Goal: Task Accomplishment & Management: Complete application form

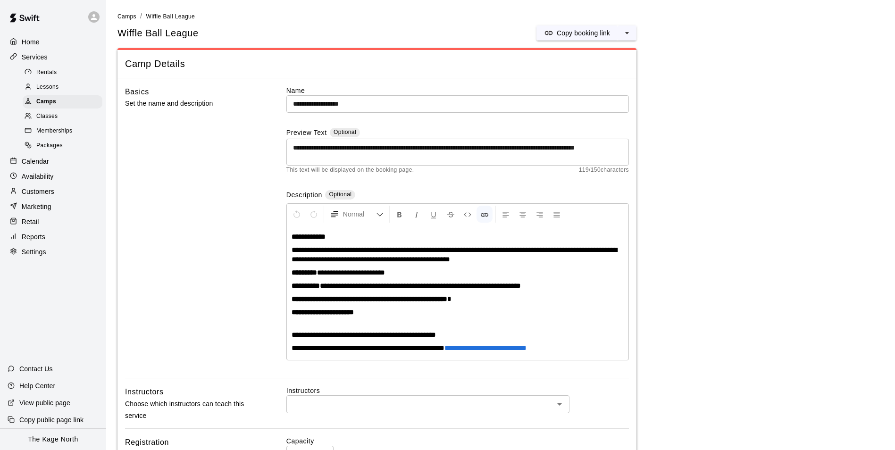
click at [26, 40] on p "Home" at bounding box center [31, 41] width 18 height 9
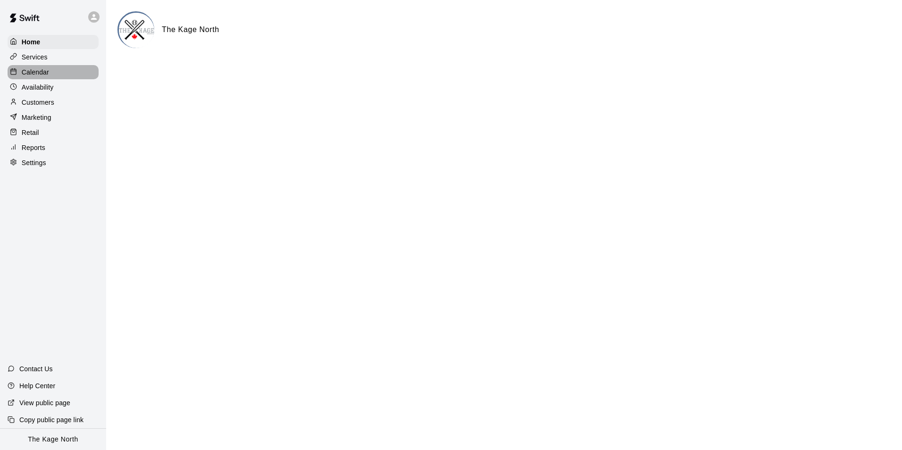
click at [35, 72] on p "Calendar" at bounding box center [35, 71] width 27 height 9
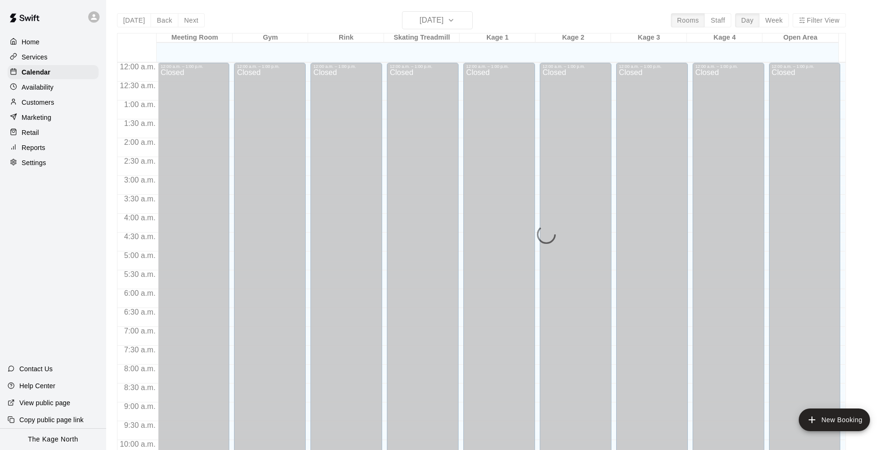
scroll to position [455, 0]
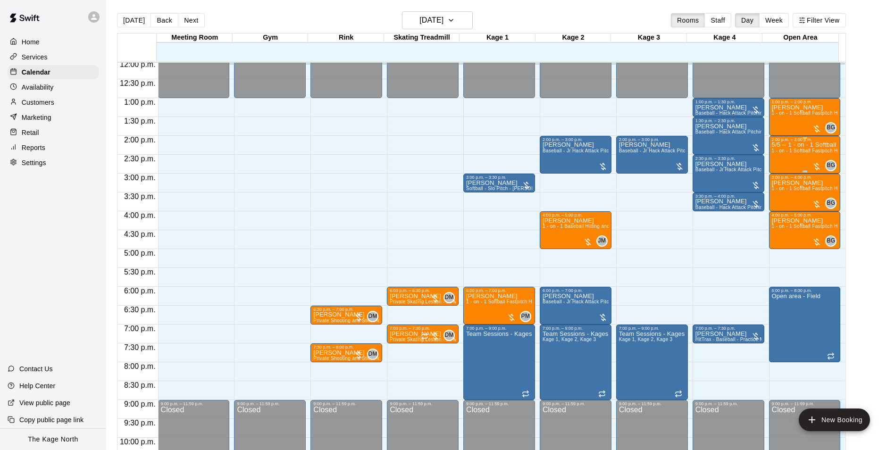
click at [793, 152] on span "1 - on - 1 Softball Fastpitch Hitting Clinic" at bounding box center [816, 150] width 91 height 5
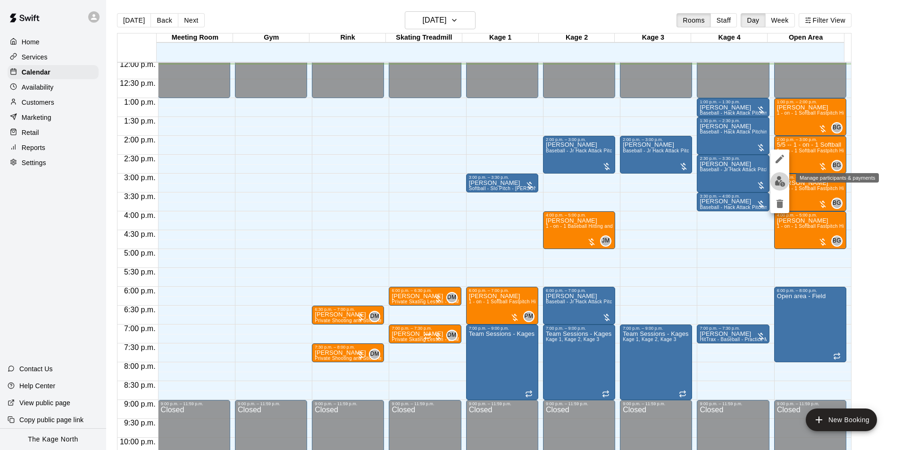
click at [780, 184] on img "edit" at bounding box center [779, 181] width 11 height 11
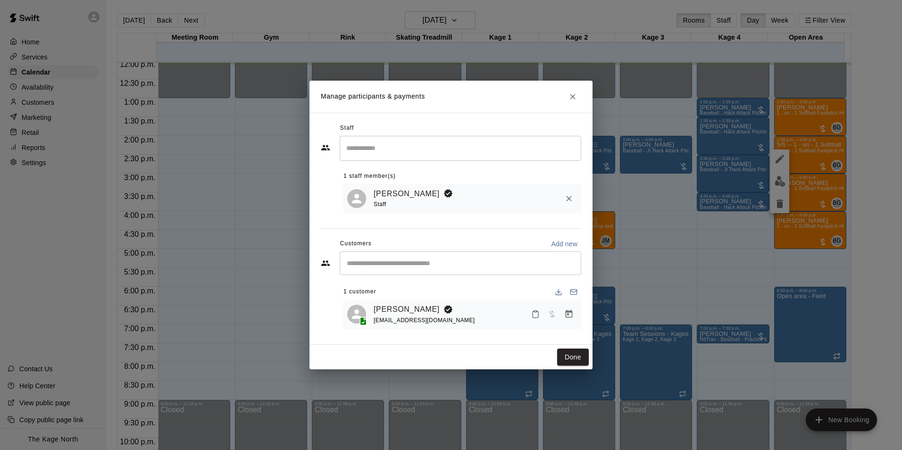
click at [572, 95] on icon "Close" at bounding box center [573, 97] width 6 height 6
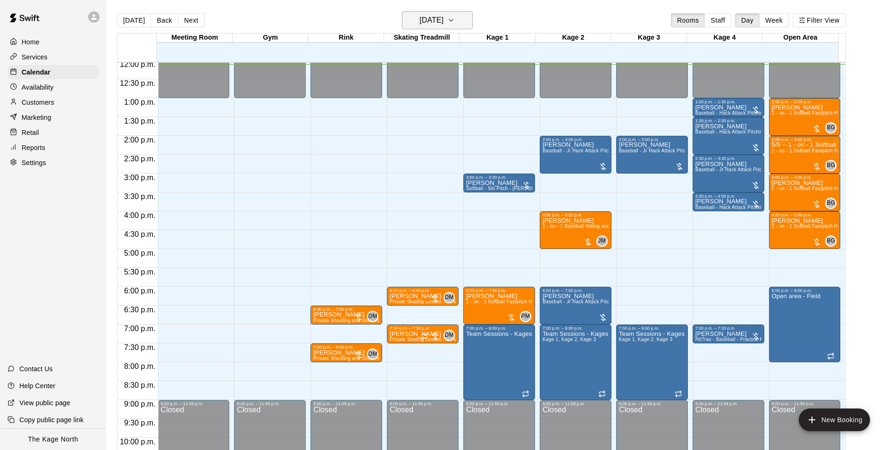
click at [443, 24] on h6 "[DATE]" at bounding box center [431, 20] width 24 height 13
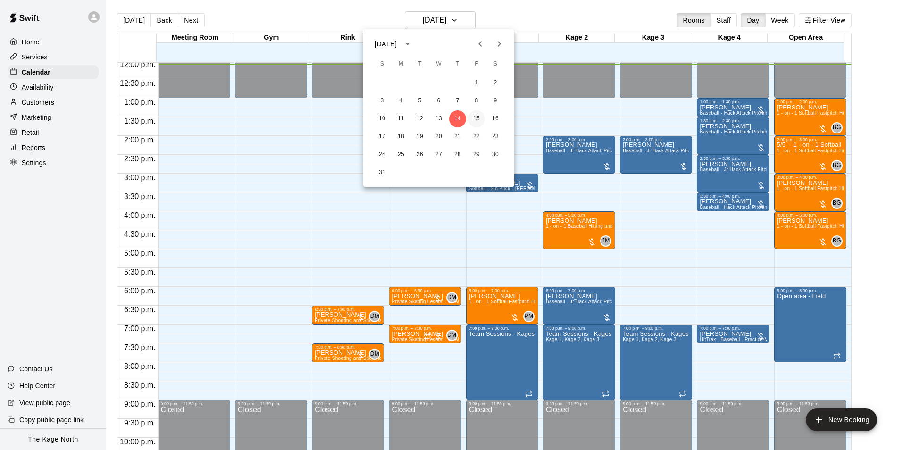
click at [475, 116] on button "15" at bounding box center [476, 118] width 17 height 17
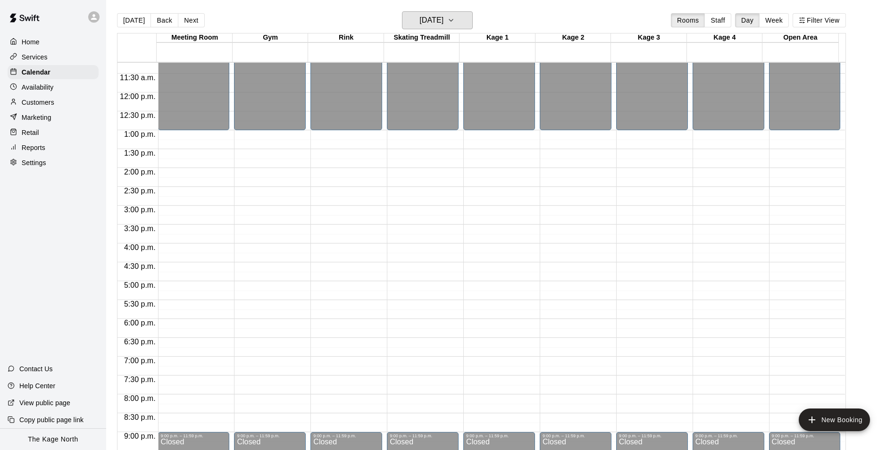
scroll to position [408, 0]
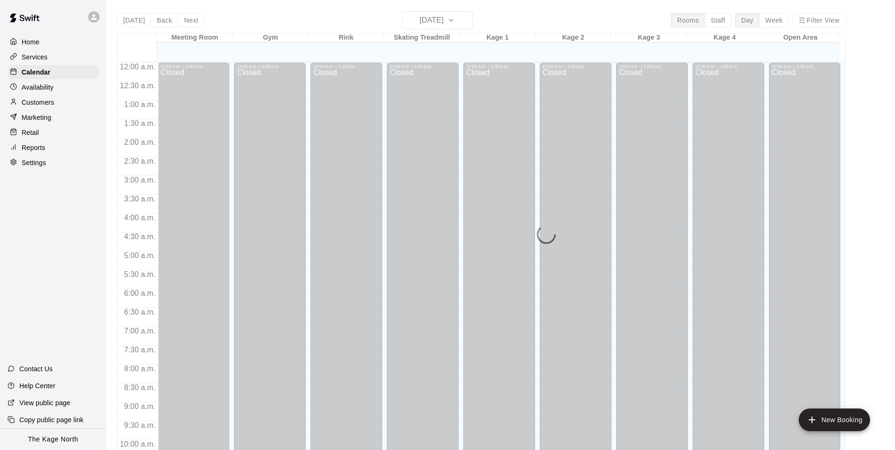
scroll to position [469, 0]
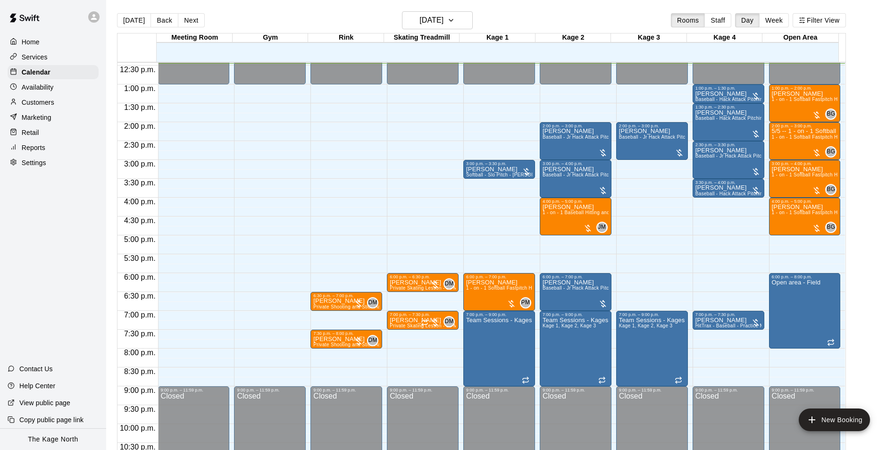
click at [95, 20] on icon at bounding box center [94, 17] width 8 height 8
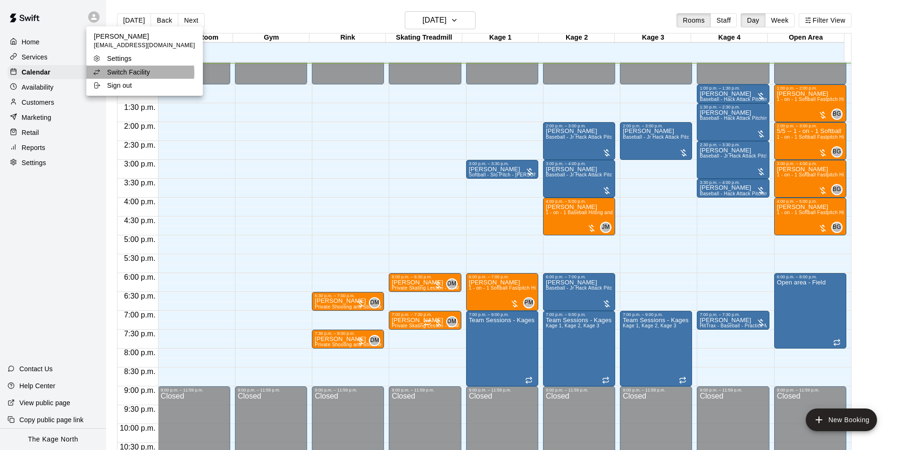
click at [129, 73] on p "Switch Facility" at bounding box center [128, 71] width 43 height 9
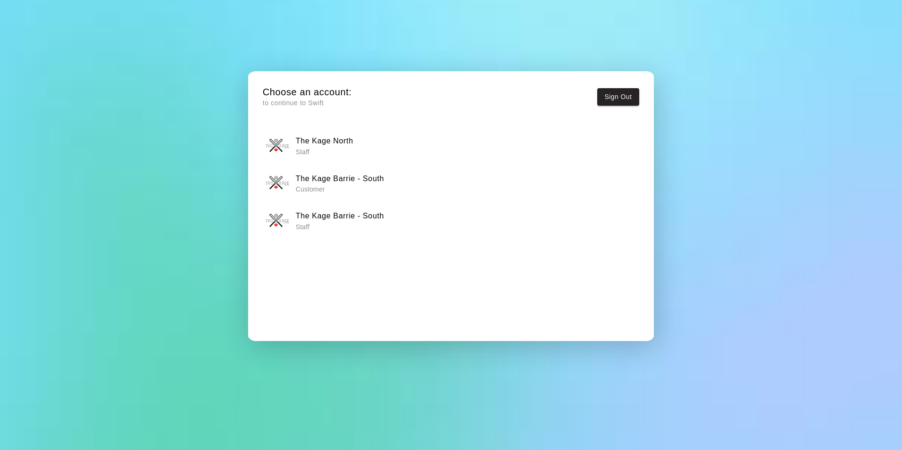
click at [353, 213] on h6 "The Kage Barrie - South" at bounding box center [340, 216] width 88 height 12
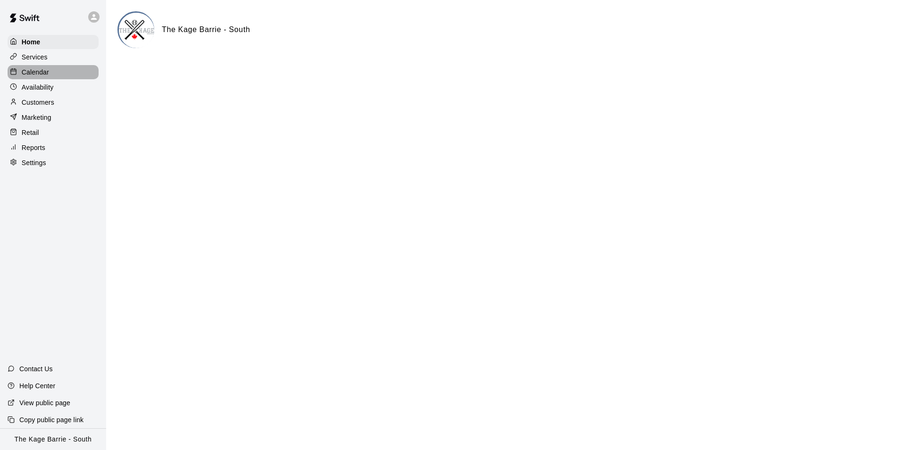
click at [56, 72] on div "Calendar" at bounding box center [53, 72] width 91 height 14
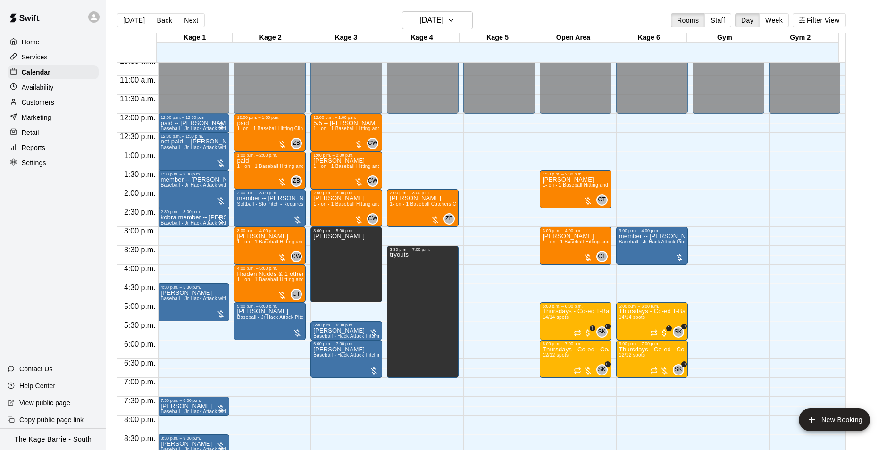
scroll to position [423, 0]
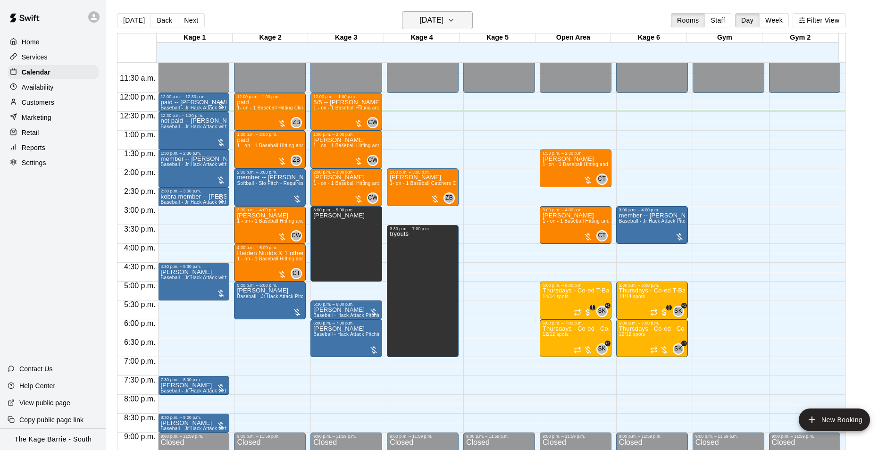
click at [443, 18] on h6 "[DATE]" at bounding box center [431, 20] width 24 height 13
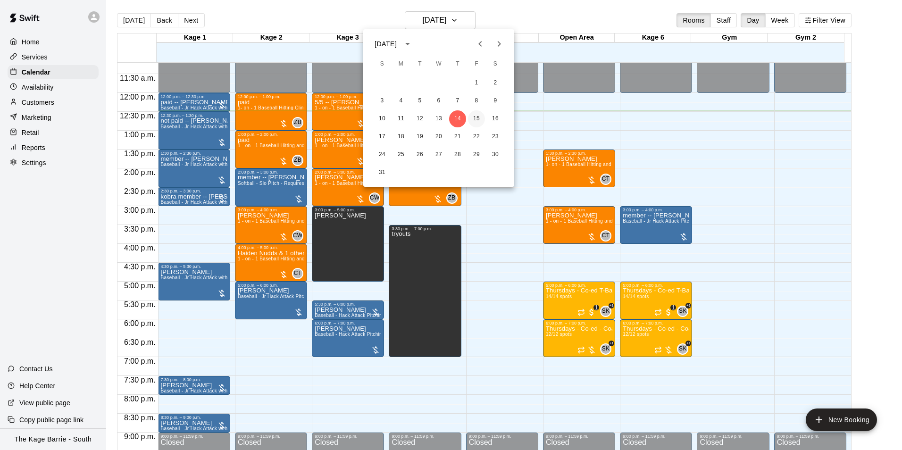
click at [474, 118] on button "15" at bounding box center [476, 118] width 17 height 17
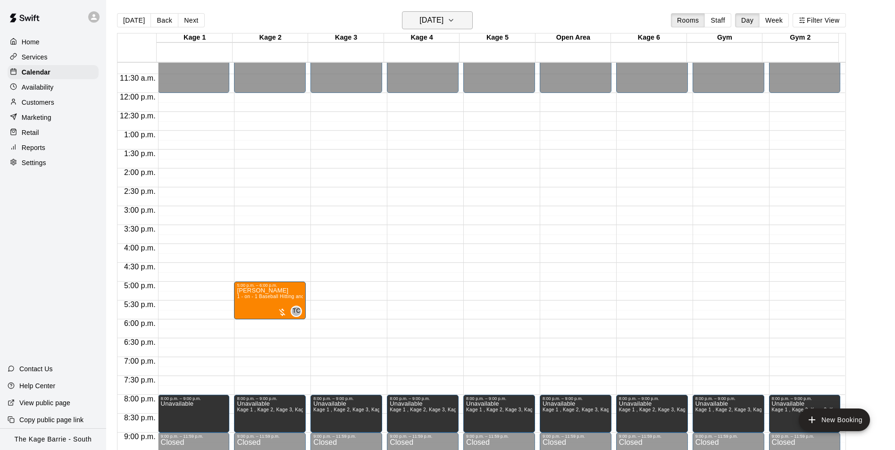
click at [455, 22] on icon "button" at bounding box center [451, 20] width 8 height 11
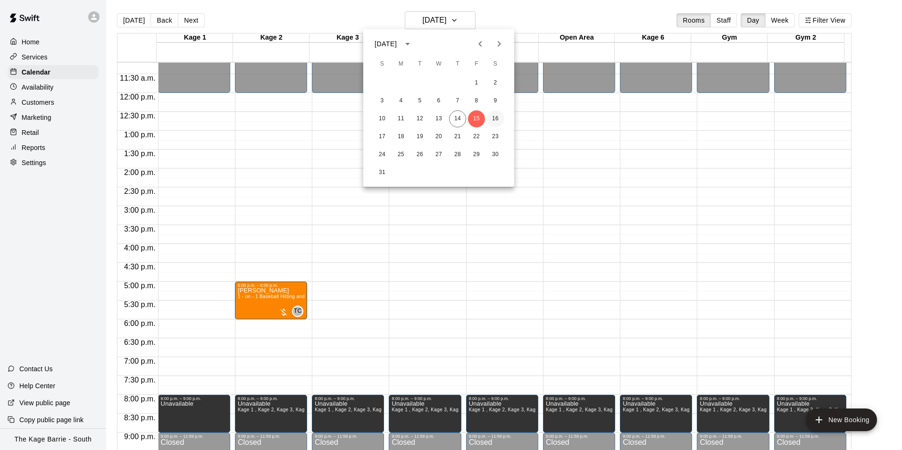
click at [493, 119] on button "16" at bounding box center [495, 118] width 17 height 17
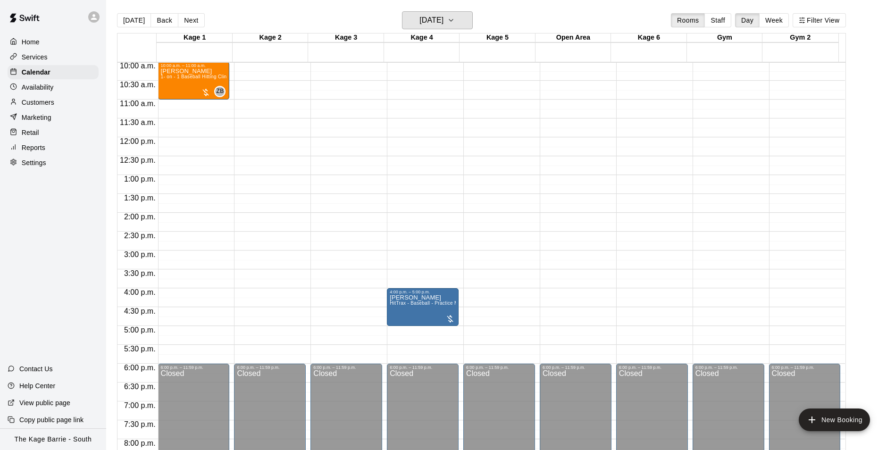
scroll to position [328, 0]
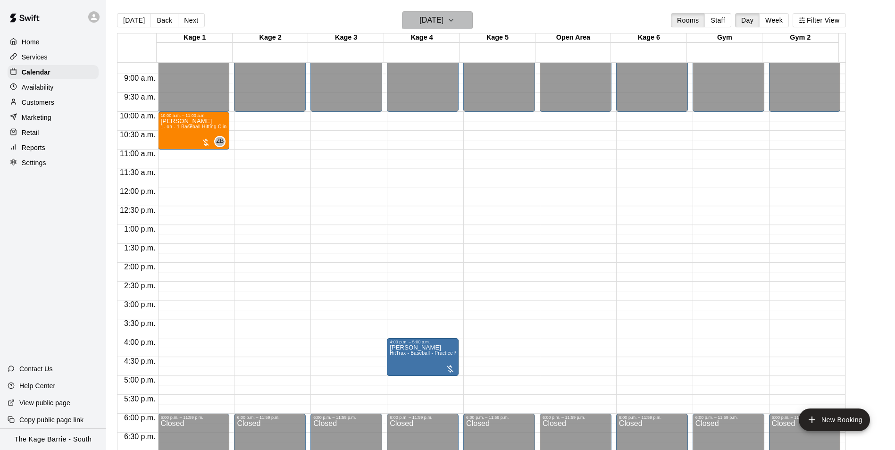
click at [443, 24] on h6 "[DATE]" at bounding box center [431, 20] width 24 height 13
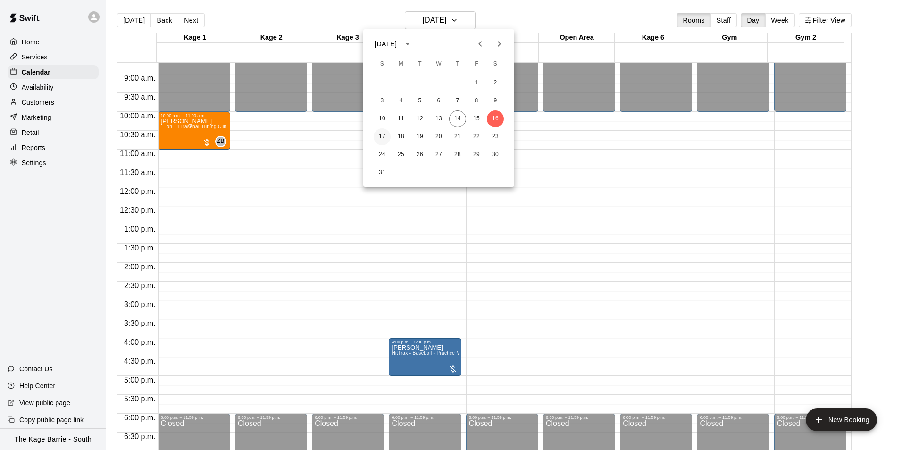
click at [383, 136] on button "17" at bounding box center [381, 136] width 17 height 17
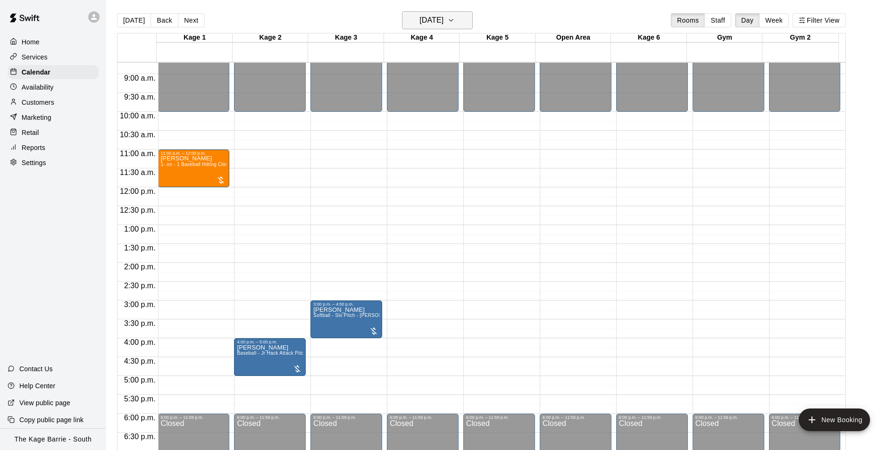
click at [460, 23] on button "[DATE]" at bounding box center [437, 20] width 71 height 18
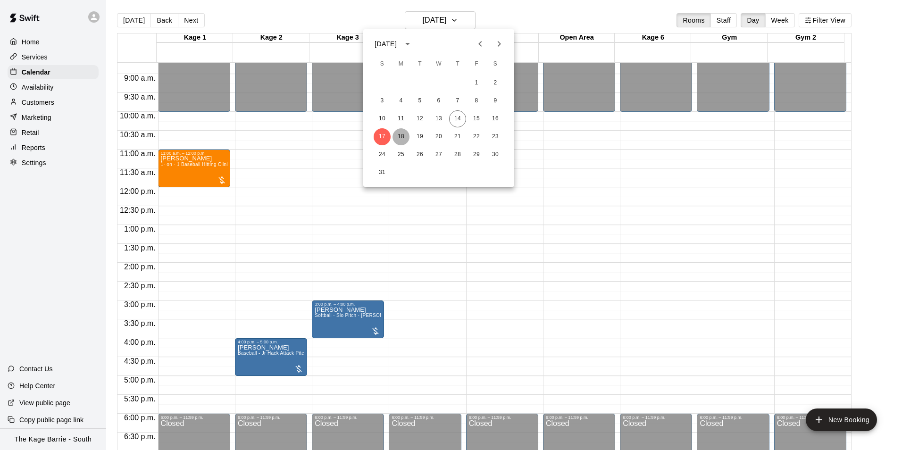
click at [404, 137] on button "18" at bounding box center [400, 136] width 17 height 17
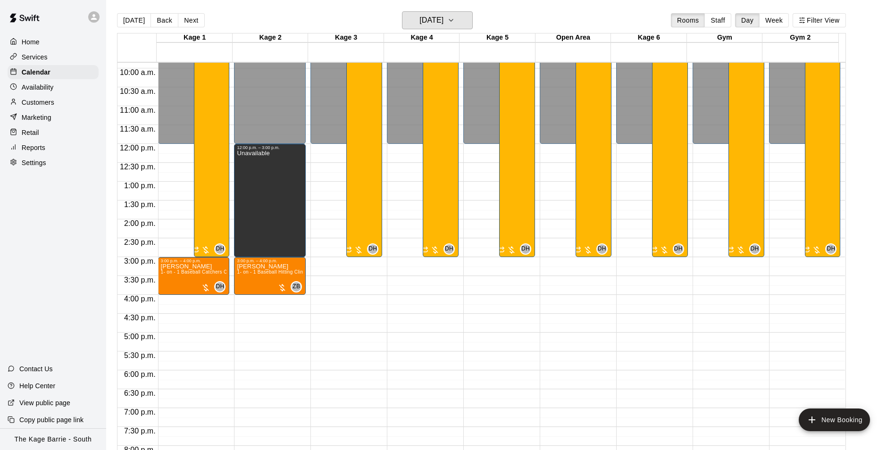
scroll to position [470, 0]
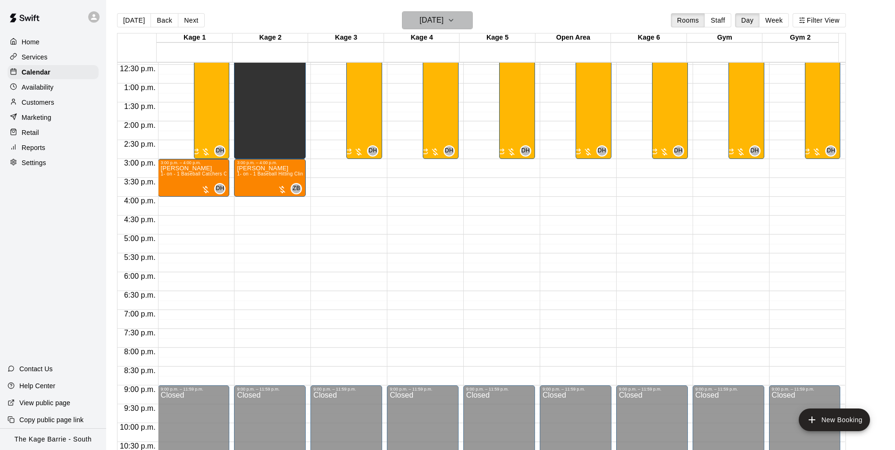
click at [455, 22] on icon "button" at bounding box center [451, 20] width 8 height 11
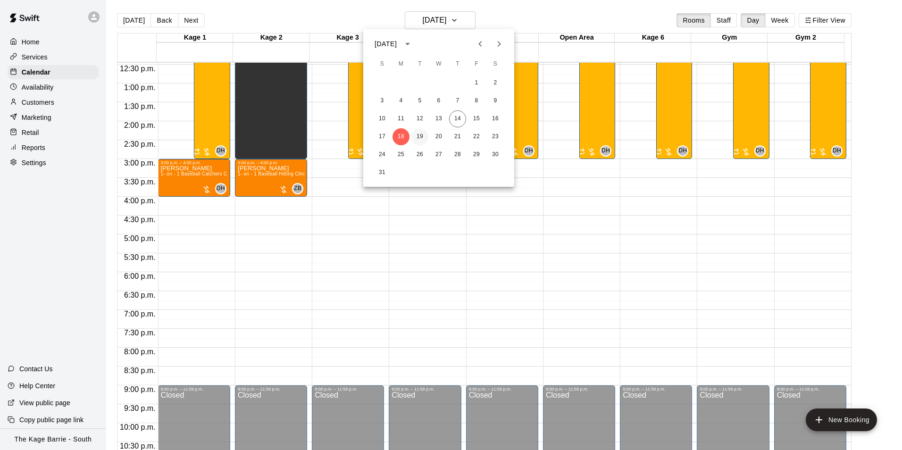
click at [420, 135] on button "19" at bounding box center [419, 136] width 17 height 17
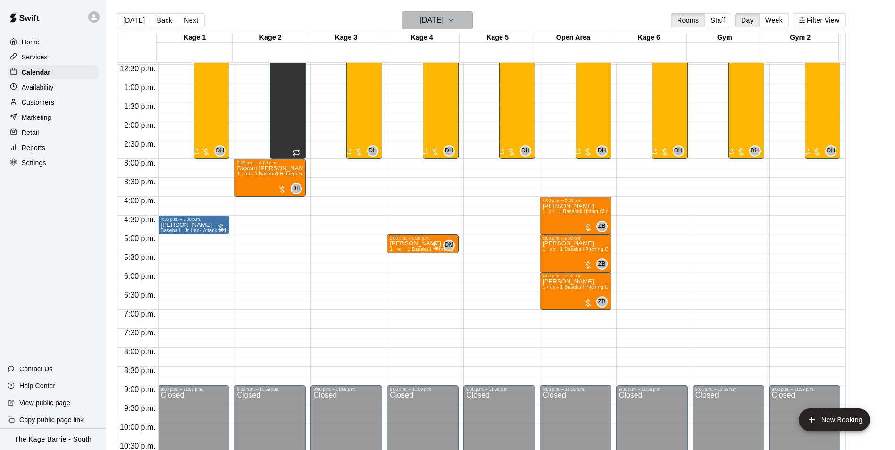
click at [443, 23] on h6 "[DATE]" at bounding box center [431, 20] width 24 height 13
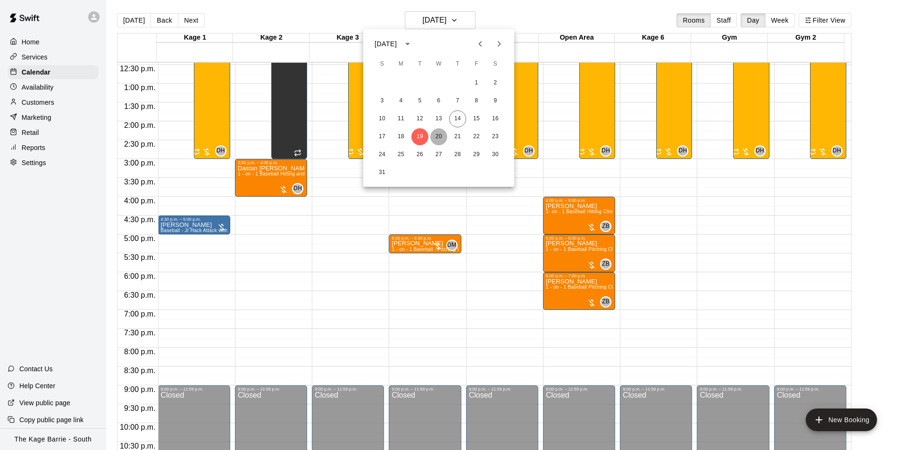
click at [440, 135] on button "20" at bounding box center [438, 136] width 17 height 17
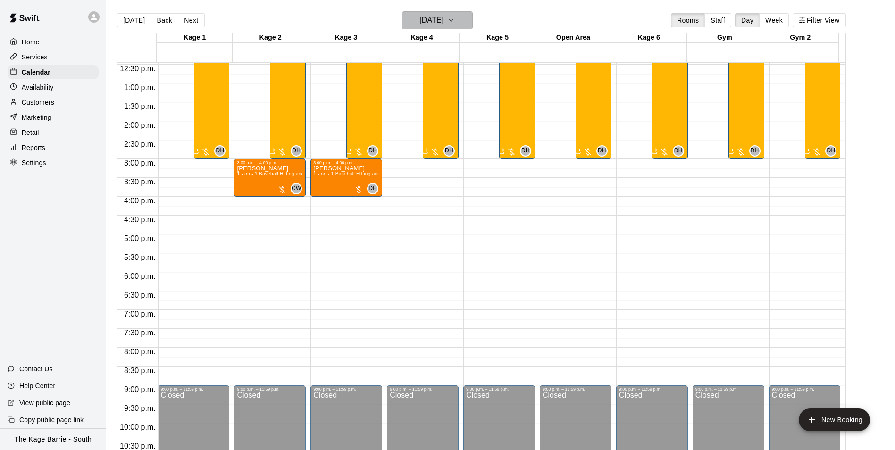
click at [443, 22] on h6 "[DATE]" at bounding box center [431, 20] width 24 height 13
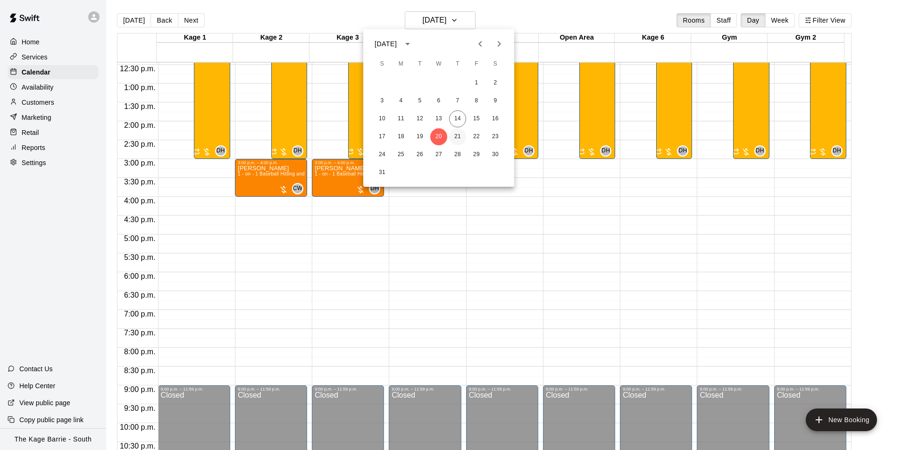
click at [456, 136] on button "21" at bounding box center [457, 136] width 17 height 17
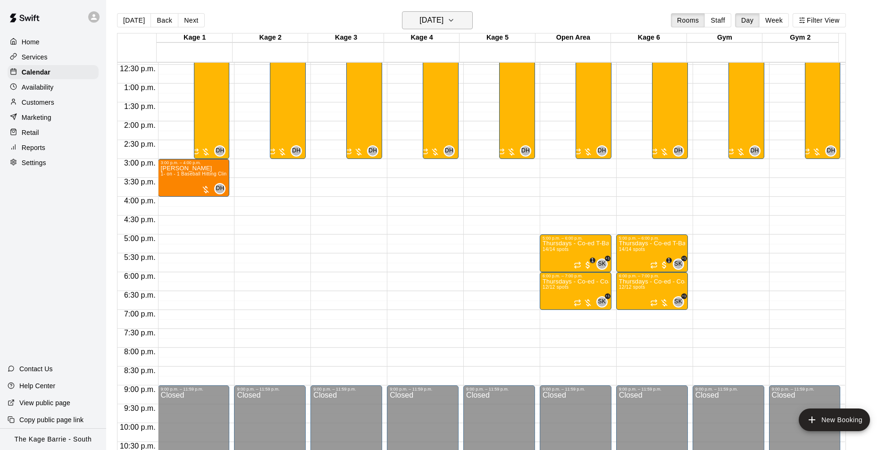
click at [443, 21] on h6 "[DATE]" at bounding box center [431, 20] width 24 height 13
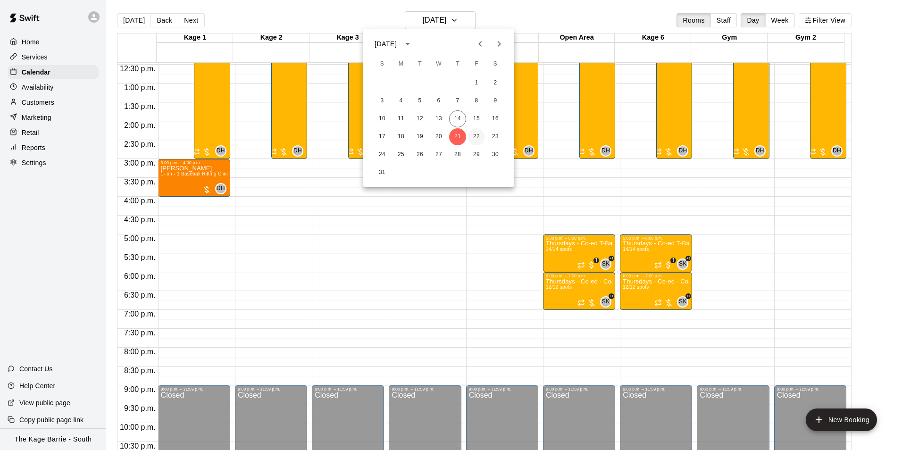
click at [475, 137] on button "22" at bounding box center [476, 136] width 17 height 17
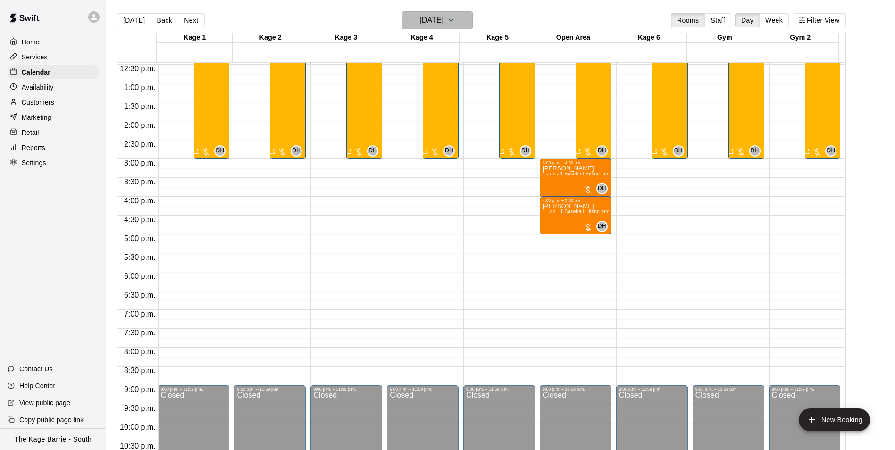
click at [443, 21] on h6 "[DATE]" at bounding box center [431, 20] width 24 height 13
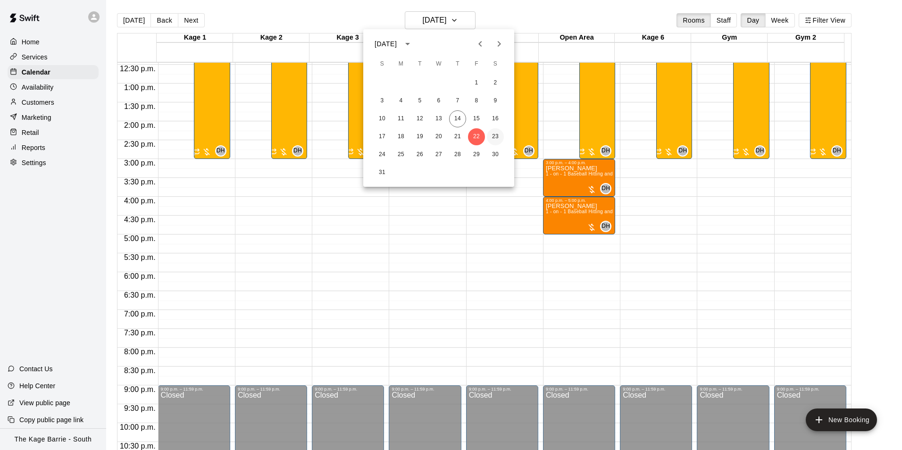
click at [495, 139] on button "23" at bounding box center [495, 136] width 17 height 17
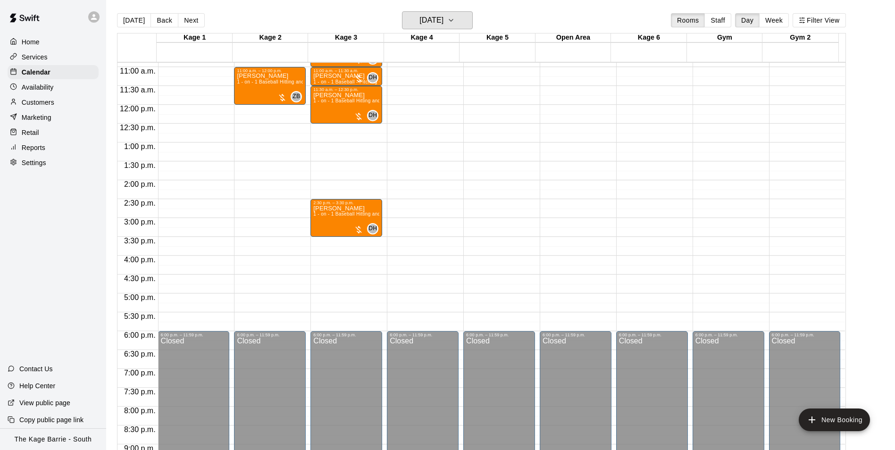
scroll to position [328, 0]
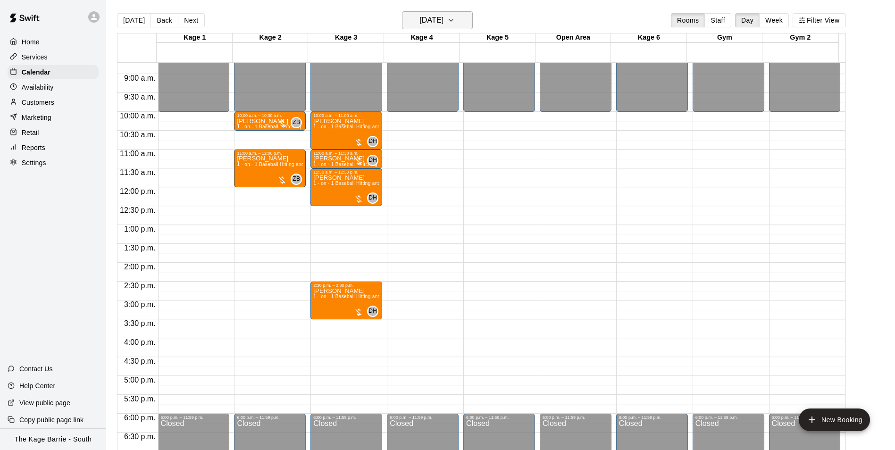
click at [443, 21] on h6 "[DATE]" at bounding box center [431, 20] width 24 height 13
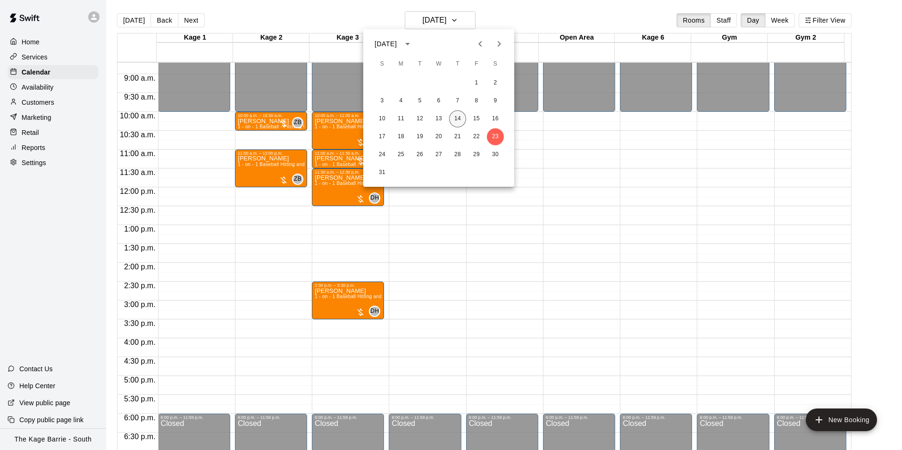
click at [456, 118] on button "14" at bounding box center [457, 118] width 17 height 17
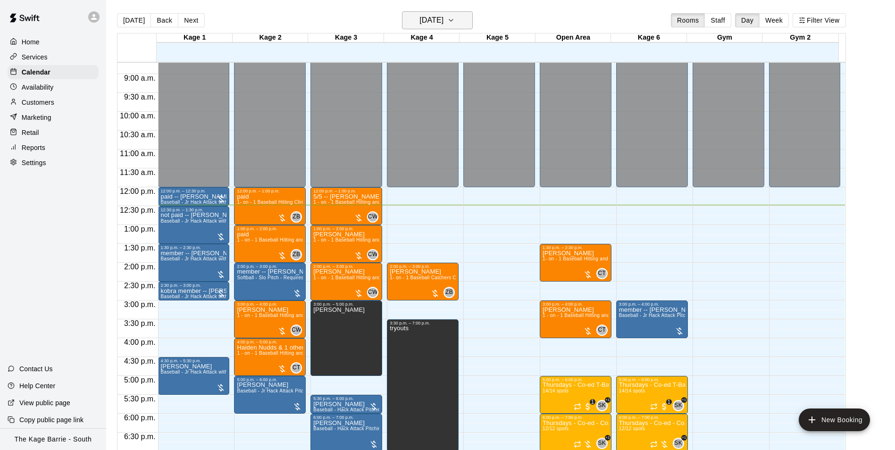
click at [443, 19] on h6 "[DATE]" at bounding box center [431, 20] width 24 height 13
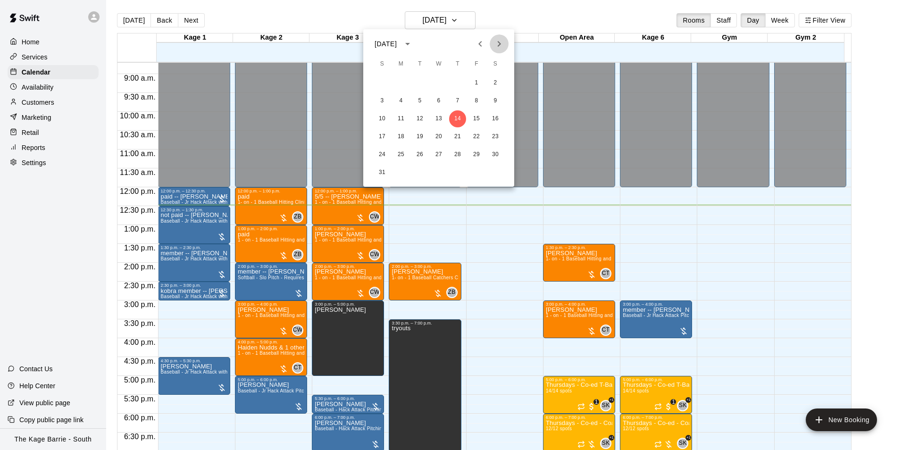
click at [501, 48] on icon "Next month" at bounding box center [498, 43] width 11 height 11
drag, startPoint x: 403, startPoint y: 98, endPoint x: 596, endPoint y: 140, distance: 197.3
click at [403, 98] on button "8" at bounding box center [400, 100] width 17 height 17
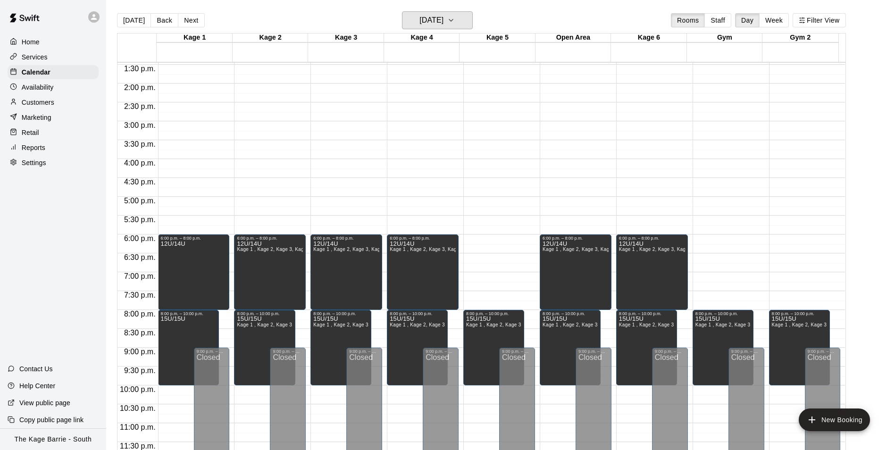
scroll to position [273, 0]
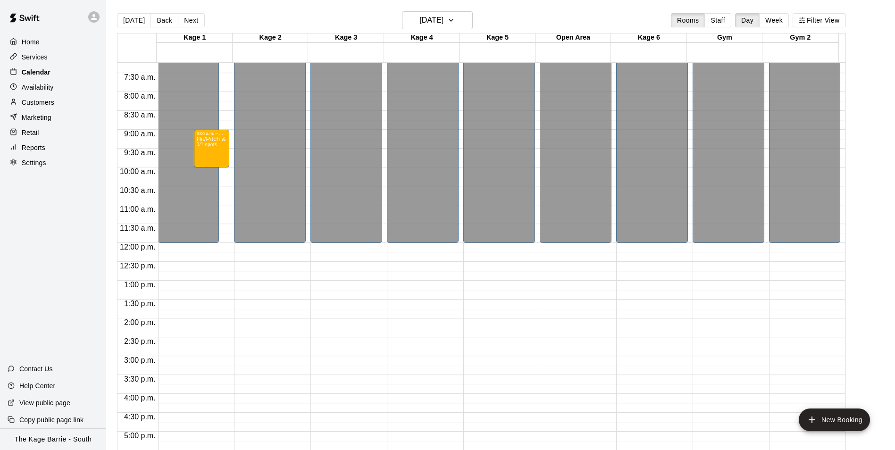
click at [31, 71] on p "Calendar" at bounding box center [36, 71] width 29 height 9
click at [98, 18] on icon at bounding box center [94, 17] width 8 height 8
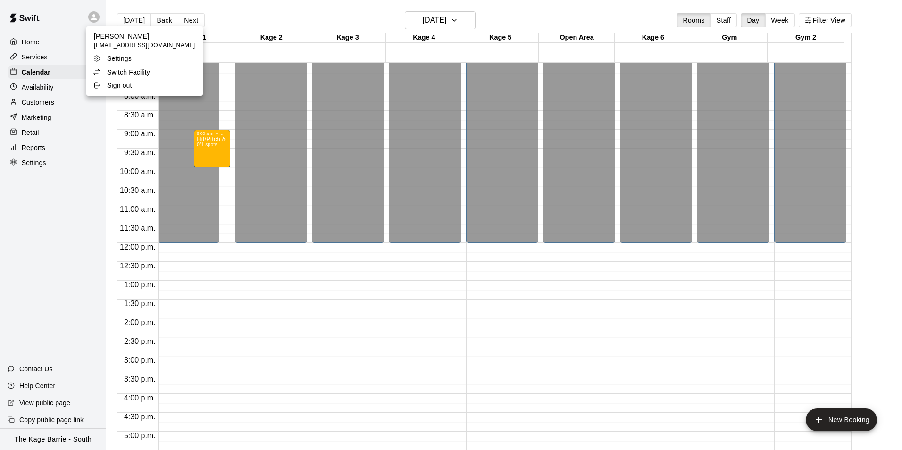
click at [127, 71] on p "Switch Facility" at bounding box center [128, 71] width 43 height 9
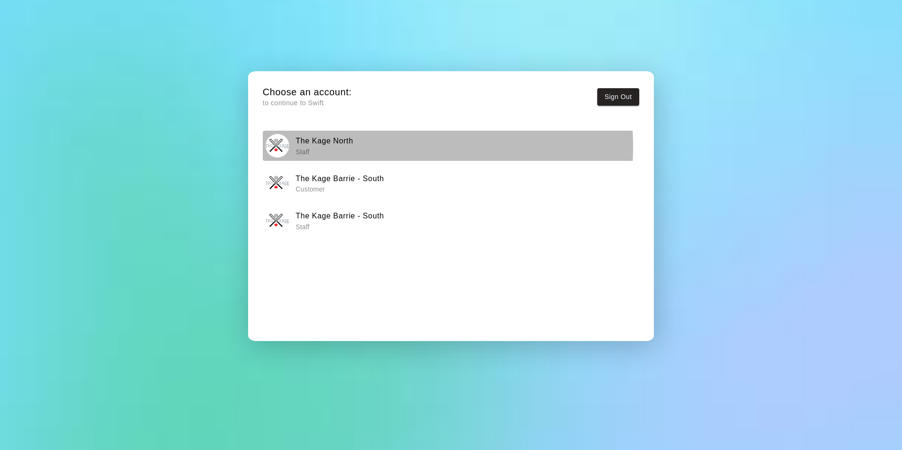
click at [349, 146] on h6 "The Kage North" at bounding box center [325, 141] width 58 height 12
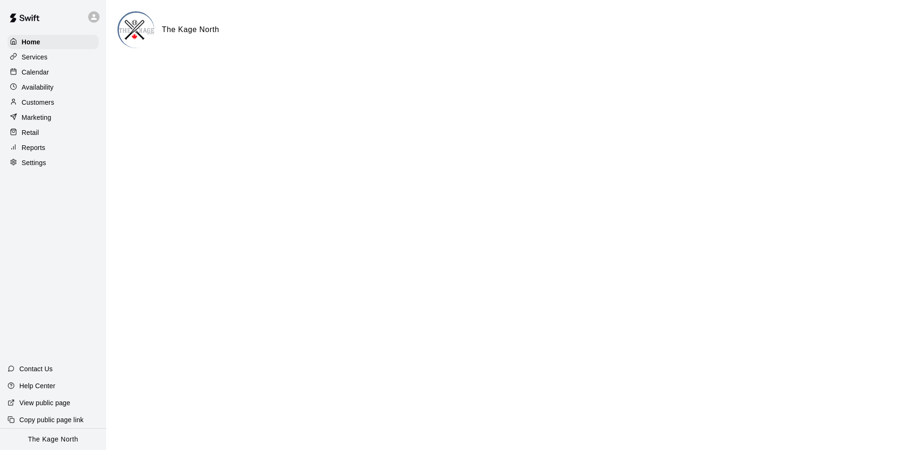
click at [57, 71] on div "Calendar" at bounding box center [53, 72] width 91 height 14
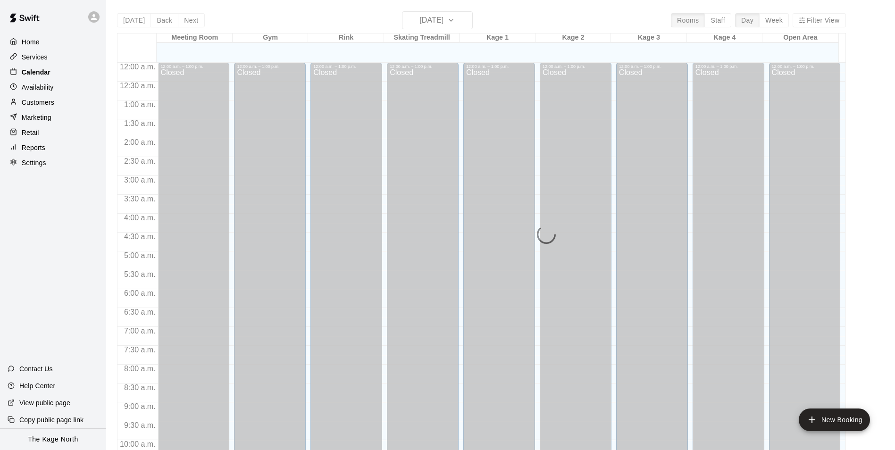
scroll to position [472, 0]
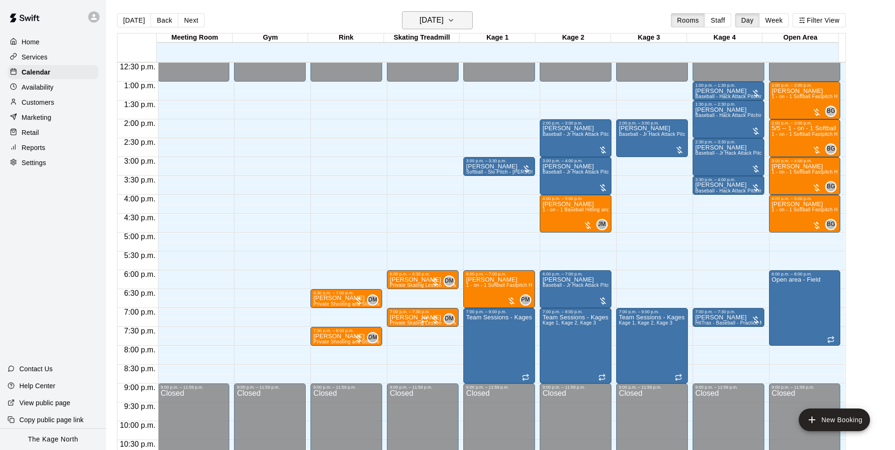
click at [463, 20] on button "[DATE]" at bounding box center [437, 20] width 71 height 18
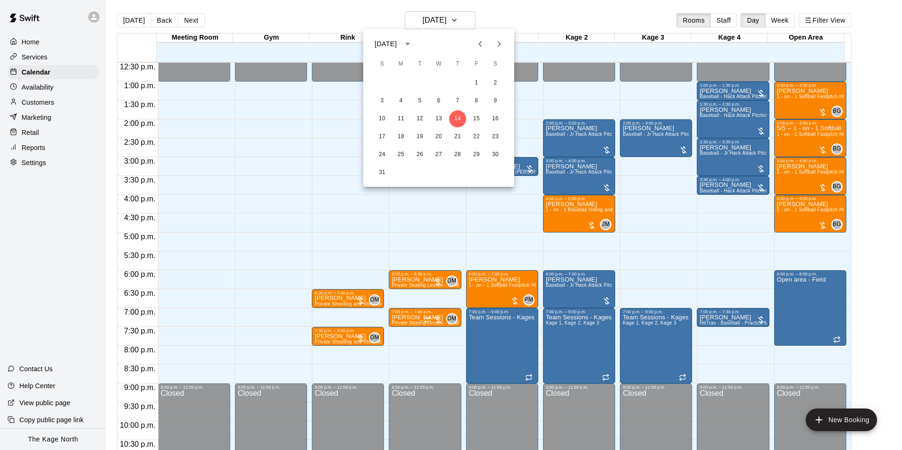
click at [498, 47] on icon "Next month" at bounding box center [498, 43] width 11 height 11
click at [399, 102] on button "8" at bounding box center [400, 100] width 17 height 17
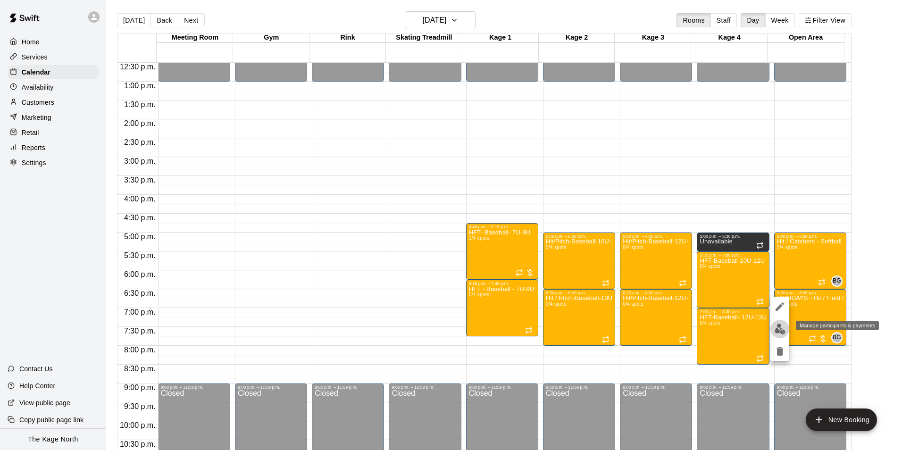
click at [778, 328] on img "edit" at bounding box center [779, 328] width 11 height 11
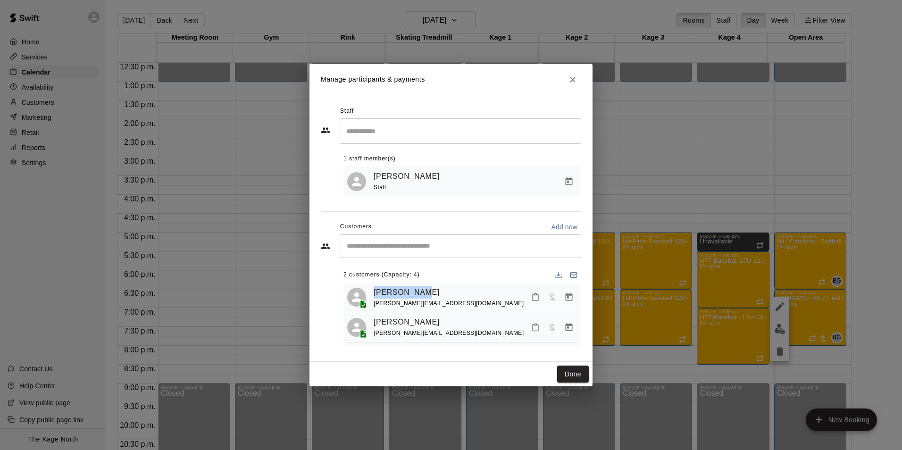
drag, startPoint x: 423, startPoint y: 292, endPoint x: 371, endPoint y: 293, distance: 51.9
click at [371, 293] on div "[PERSON_NAME] Puhl [EMAIL_ADDRESS][DOMAIN_NAME]" at bounding box center [462, 297] width 230 height 22
copy link "[PERSON_NAME]"
drag, startPoint x: 426, startPoint y: 322, endPoint x: 370, endPoint y: 322, distance: 56.1
click at [370, 322] on div "[PERSON_NAME] Puhl [EMAIL_ADDRESS][DOMAIN_NAME]" at bounding box center [462, 327] width 230 height 22
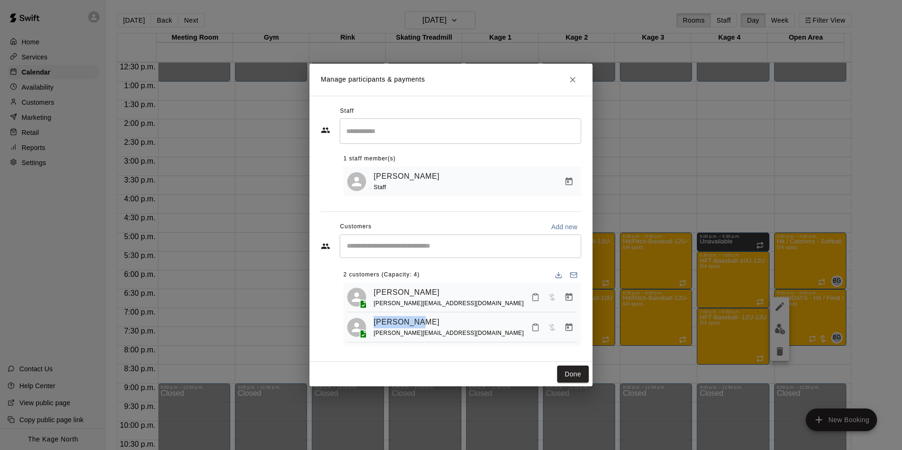
copy link "[PERSON_NAME]"
drag, startPoint x: 468, startPoint y: 303, endPoint x: 368, endPoint y: 305, distance: 100.5
click at [368, 305] on div "[PERSON_NAME] Puhl [EMAIL_ADDRESS][DOMAIN_NAME]" at bounding box center [462, 297] width 230 height 22
drag, startPoint x: 368, startPoint y: 305, endPoint x: 463, endPoint y: 311, distance: 95.0
click at [462, 312] on hr at bounding box center [462, 312] width 230 height 0
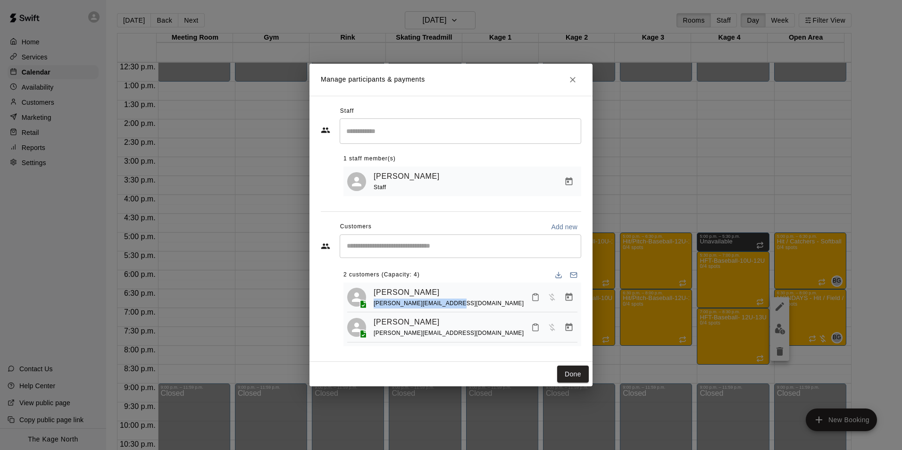
drag, startPoint x: 464, startPoint y: 306, endPoint x: 373, endPoint y: 307, distance: 90.6
click at [373, 307] on div "[PERSON_NAME] Puhl [EMAIL_ADDRESS][DOMAIN_NAME]" at bounding box center [475, 297] width 204 height 22
copy span "[PERSON_NAME][EMAIL_ADDRESS][DOMAIN_NAME]"
click at [567, 78] on button "Close" at bounding box center [572, 79] width 17 height 17
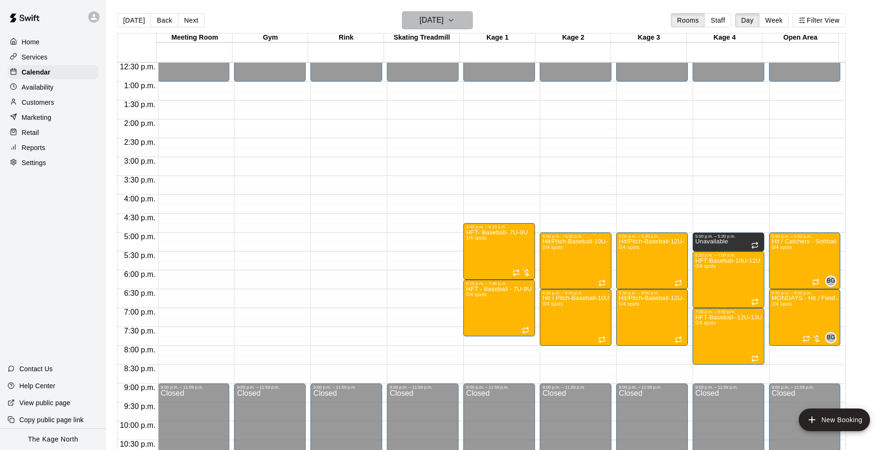
click at [454, 13] on button "[DATE]" at bounding box center [437, 20] width 71 height 18
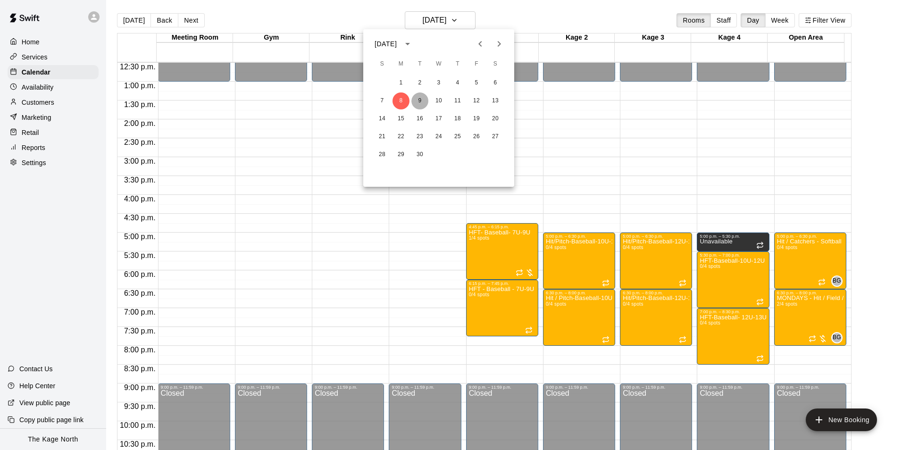
click at [422, 99] on button "9" at bounding box center [419, 100] width 17 height 17
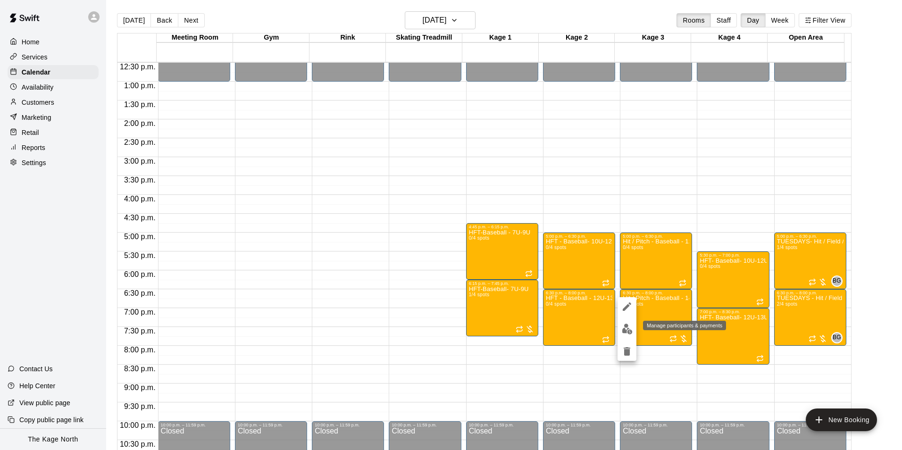
click at [629, 326] on img "edit" at bounding box center [627, 328] width 11 height 11
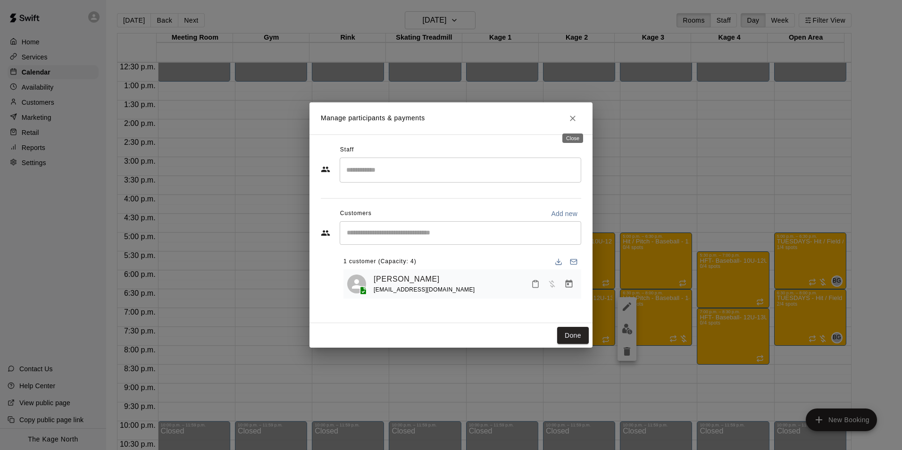
click at [566, 117] on button "Close" at bounding box center [572, 118] width 17 height 17
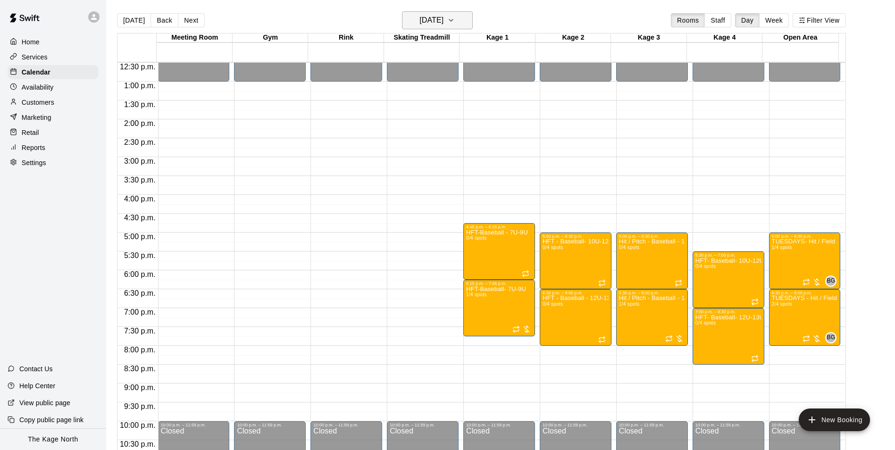
click at [443, 18] on h6 "[DATE]" at bounding box center [431, 20] width 24 height 13
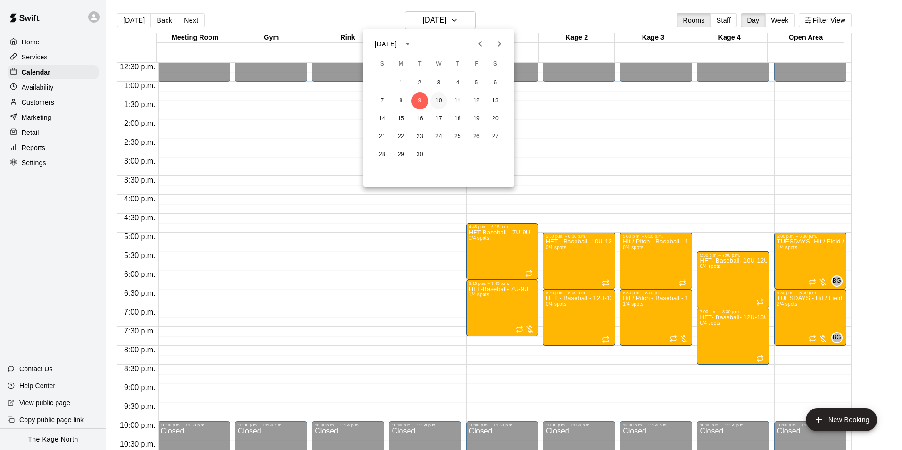
click at [441, 100] on button "10" at bounding box center [438, 100] width 17 height 17
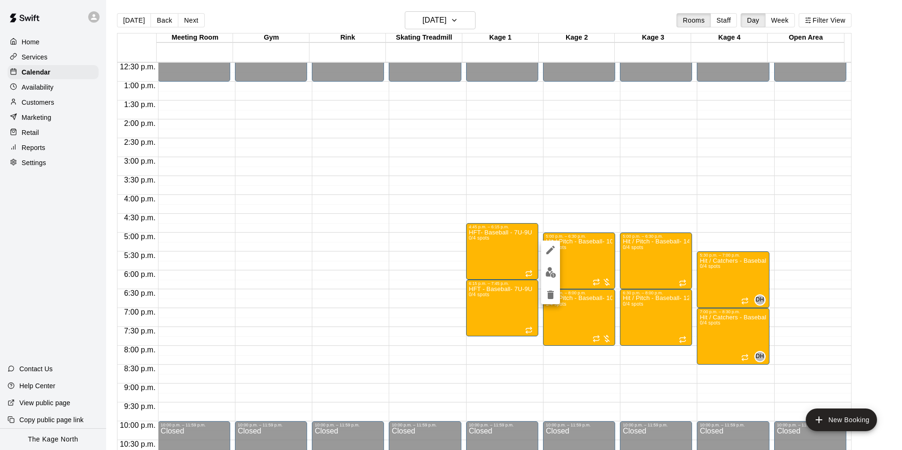
click at [550, 274] on img "edit" at bounding box center [550, 272] width 11 height 11
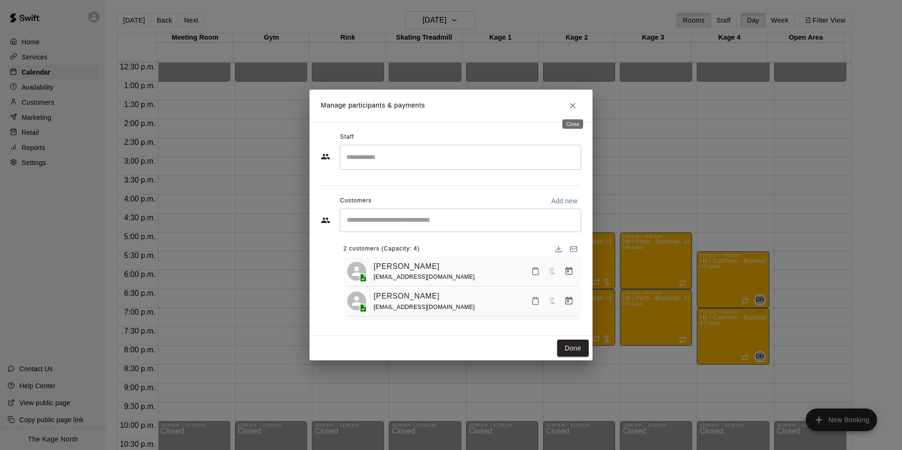
click at [572, 102] on icon "Close" at bounding box center [572, 105] width 9 height 9
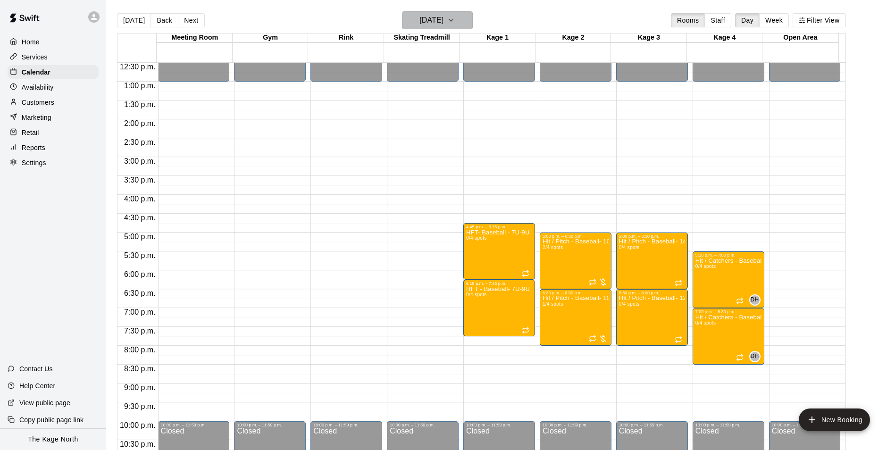
click at [443, 23] on h6 "[DATE]" at bounding box center [431, 20] width 24 height 13
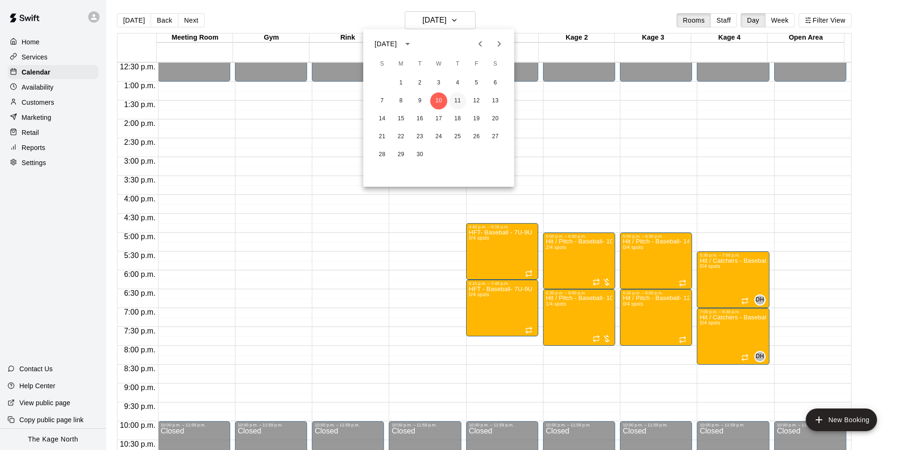
click at [460, 97] on button "11" at bounding box center [457, 100] width 17 height 17
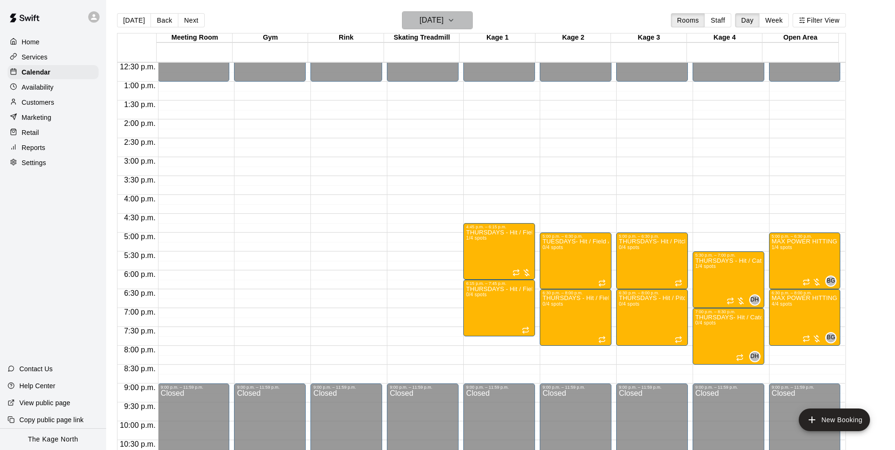
click at [455, 21] on icon "button" at bounding box center [451, 20] width 8 height 11
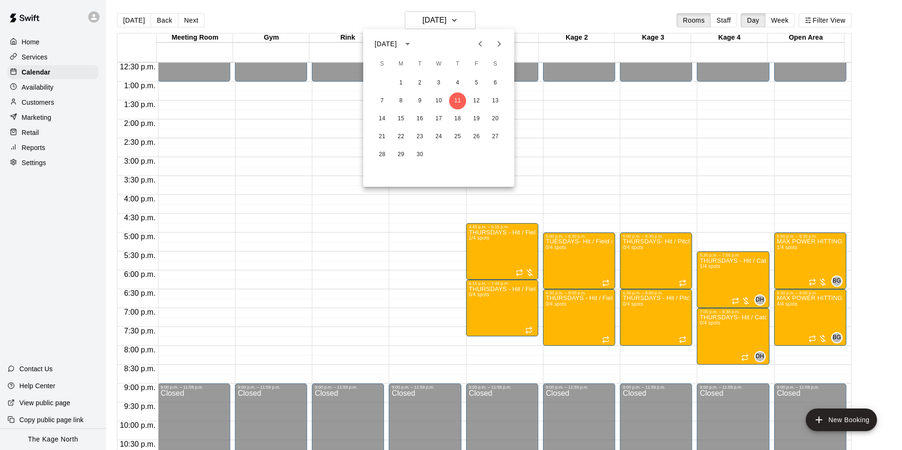
click at [498, 45] on icon "Next month" at bounding box center [498, 43] width 11 height 11
click at [503, 44] on icon "Next month" at bounding box center [498, 43] width 11 height 11
click at [484, 43] on icon "Previous month" at bounding box center [479, 43] width 11 height 11
click at [452, 20] on div at bounding box center [451, 225] width 902 height 450
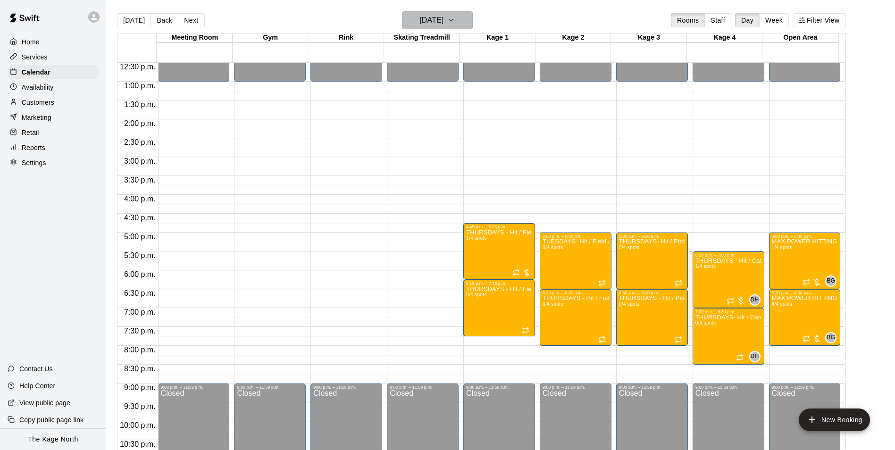
click at [443, 19] on h6 "[DATE]" at bounding box center [431, 20] width 24 height 13
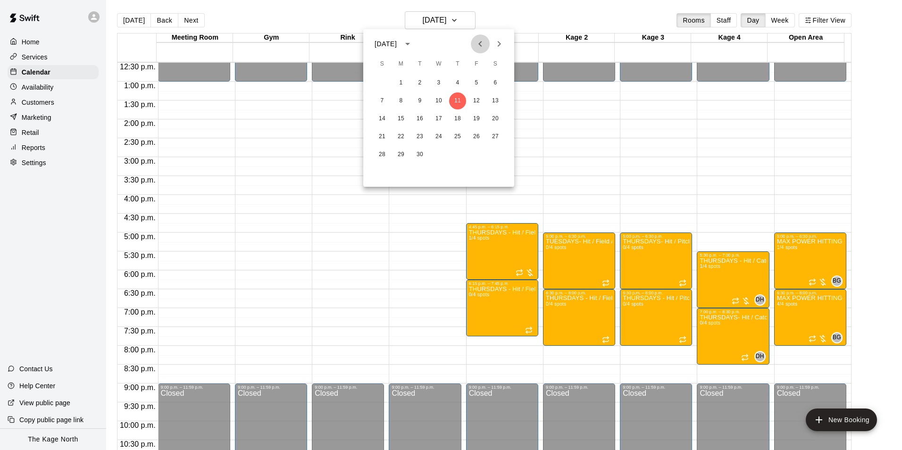
click at [481, 41] on icon "Previous month" at bounding box center [479, 44] width 3 height 6
click at [456, 118] on button "14" at bounding box center [457, 118] width 17 height 17
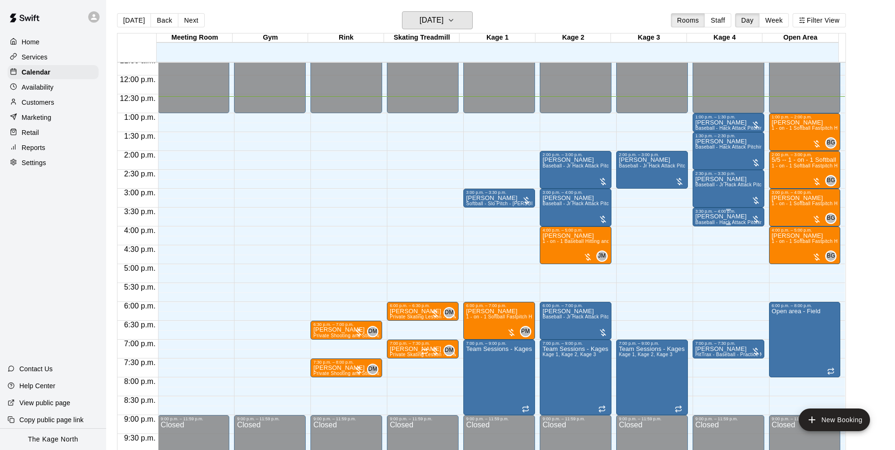
scroll to position [424, 0]
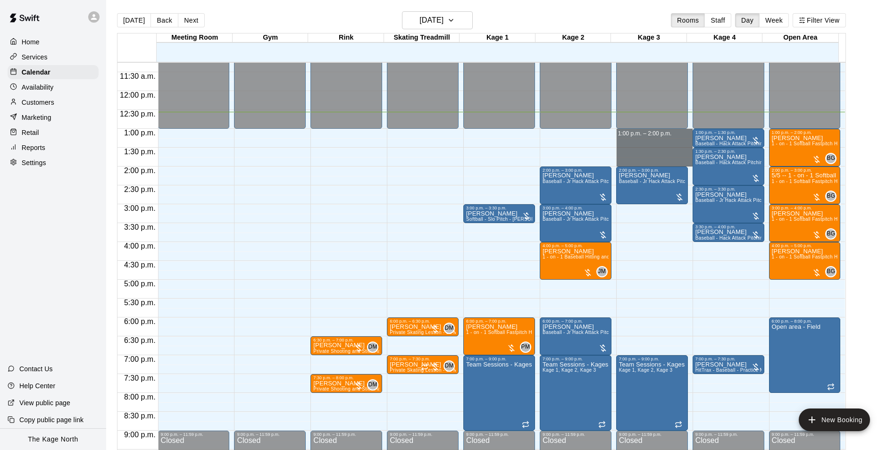
drag, startPoint x: 644, startPoint y: 136, endPoint x: 639, endPoint y: 161, distance: 26.0
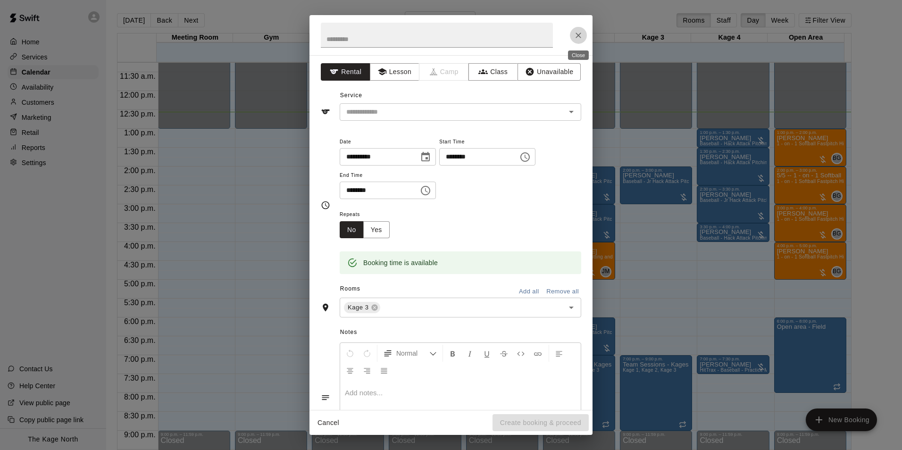
drag, startPoint x: 577, startPoint y: 33, endPoint x: 641, endPoint y: 123, distance: 109.5
click at [577, 34] on icon "Close" at bounding box center [577, 35] width 9 height 9
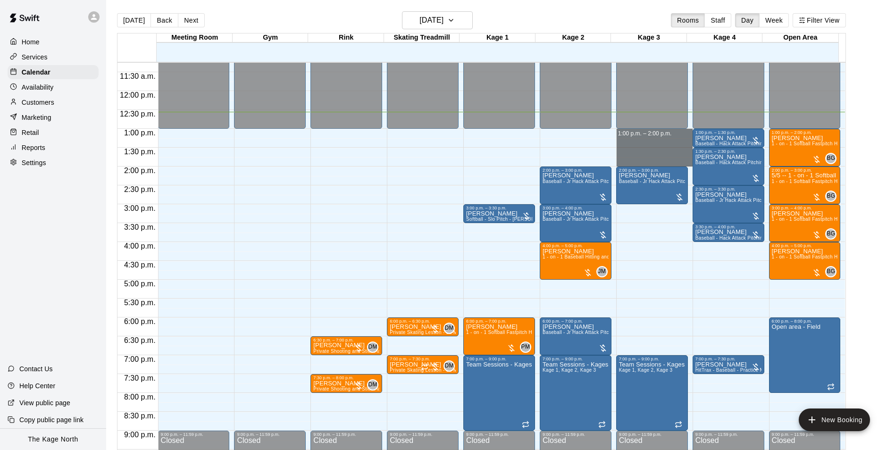
drag, startPoint x: 653, startPoint y: 135, endPoint x: 650, endPoint y: 158, distance: 22.8
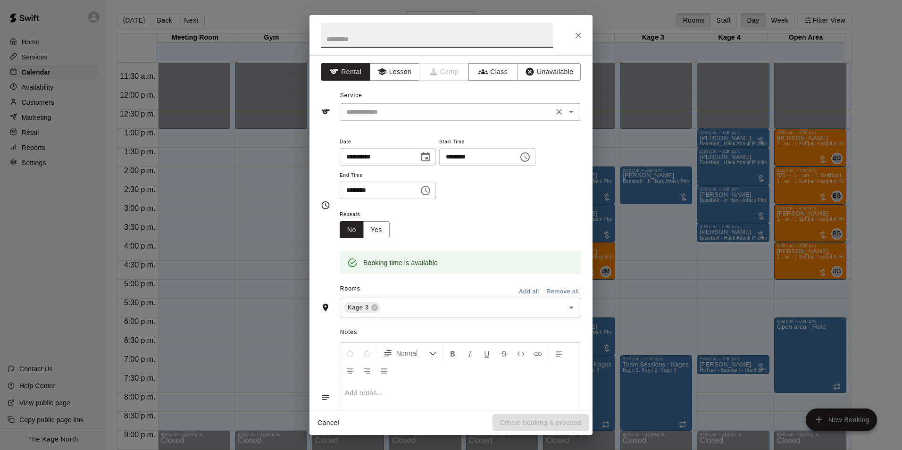
click at [556, 112] on icon "Clear" at bounding box center [558, 111] width 9 height 9
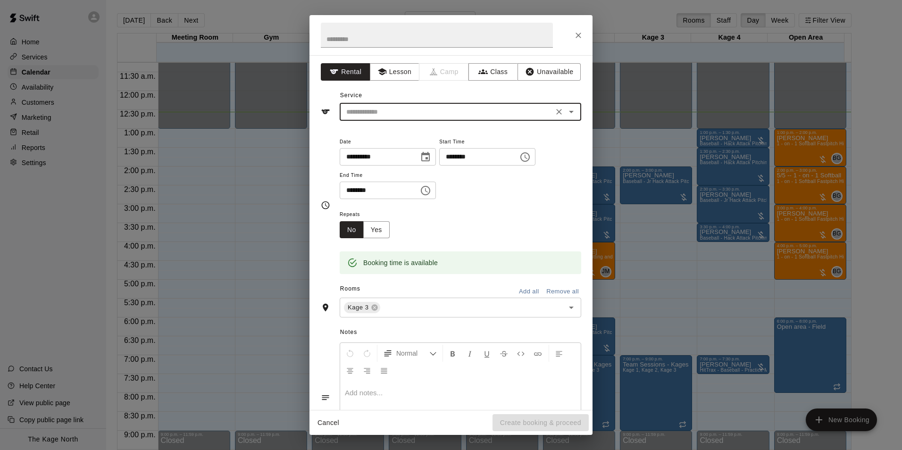
click at [569, 112] on icon "Open" at bounding box center [571, 112] width 5 height 2
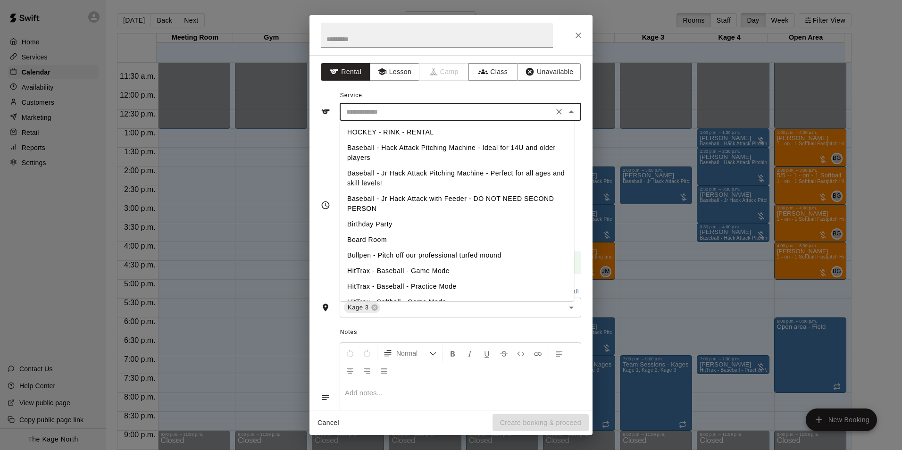
click at [415, 176] on li "Baseball - Jr Hack Attack Pitching Machine - Perfect for all ages and skill lev…" at bounding box center [457, 178] width 234 height 25
type input "**********"
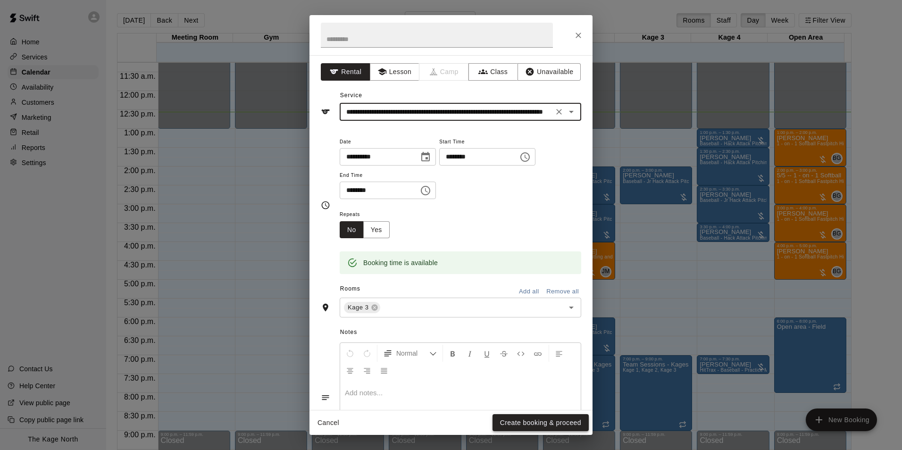
click at [547, 420] on button "Create booking & proceed" at bounding box center [540, 422] width 96 height 17
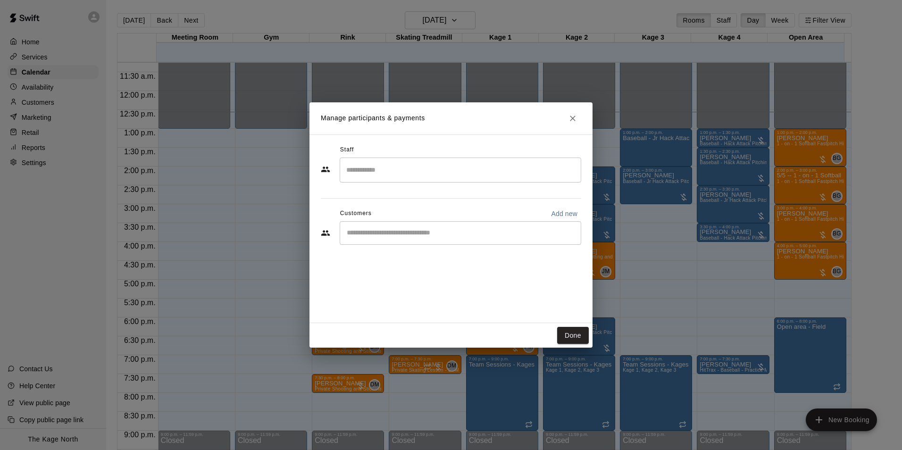
click at [386, 233] on input "Start typing to search customers..." at bounding box center [460, 232] width 233 height 9
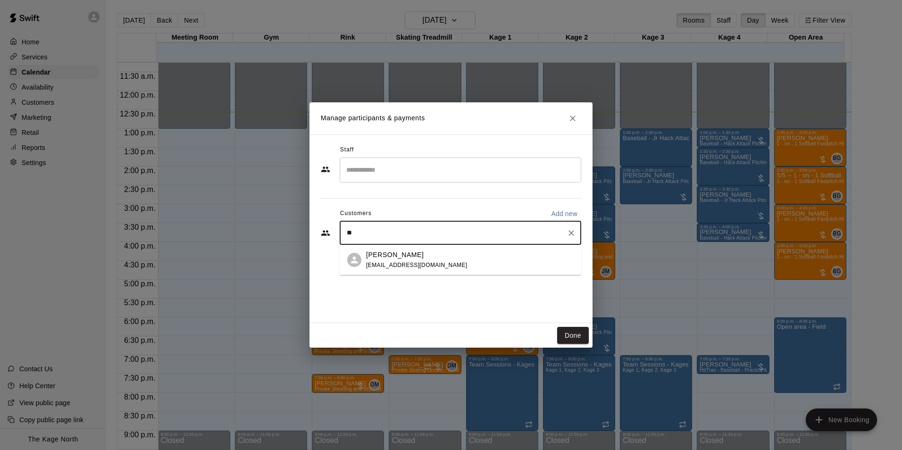
type input "*"
click at [566, 213] on p "Add new" at bounding box center [564, 213] width 26 height 9
select select "**"
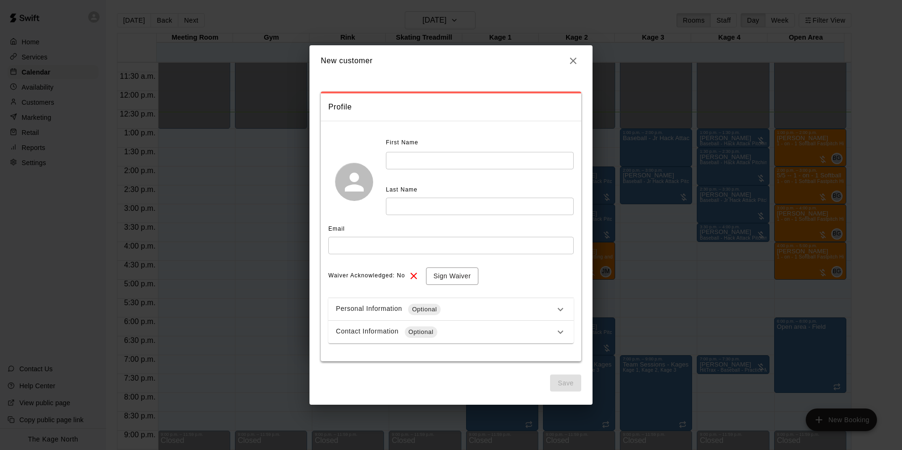
click at [407, 158] on input "text" at bounding box center [480, 160] width 188 height 17
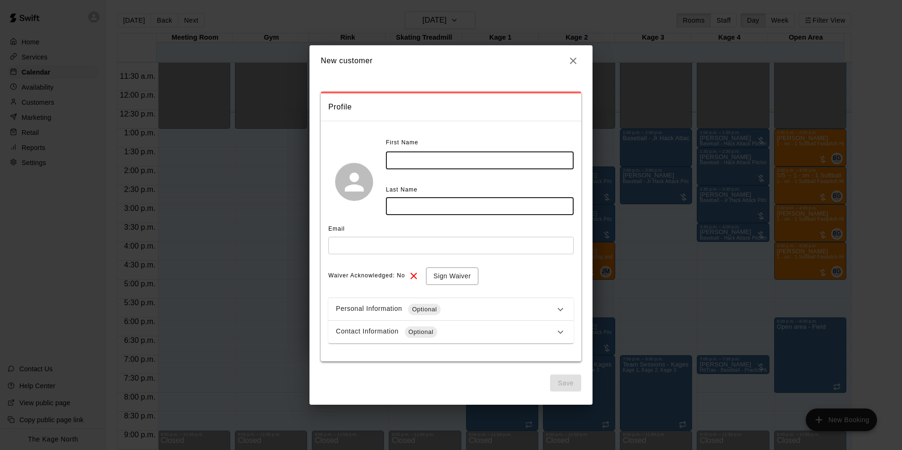
type input "*"
click at [577, 58] on icon "button" at bounding box center [572, 60] width 11 height 11
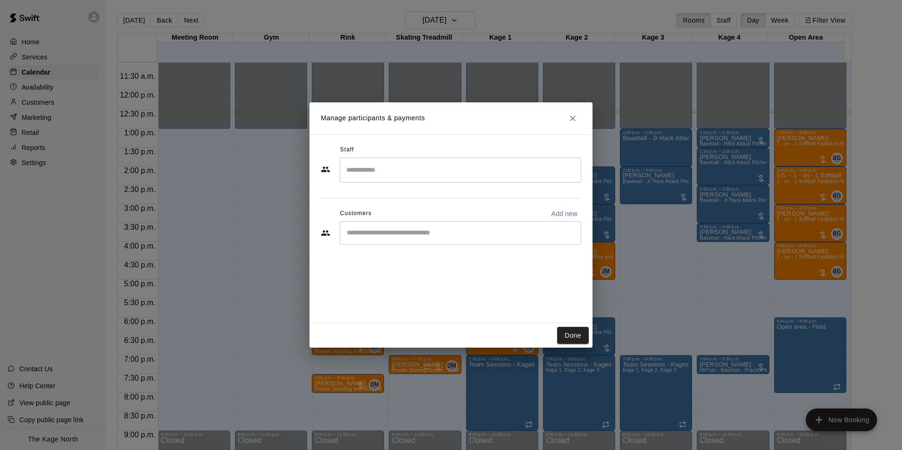
click at [421, 232] on input "Start typing to search customers..." at bounding box center [460, 232] width 233 height 9
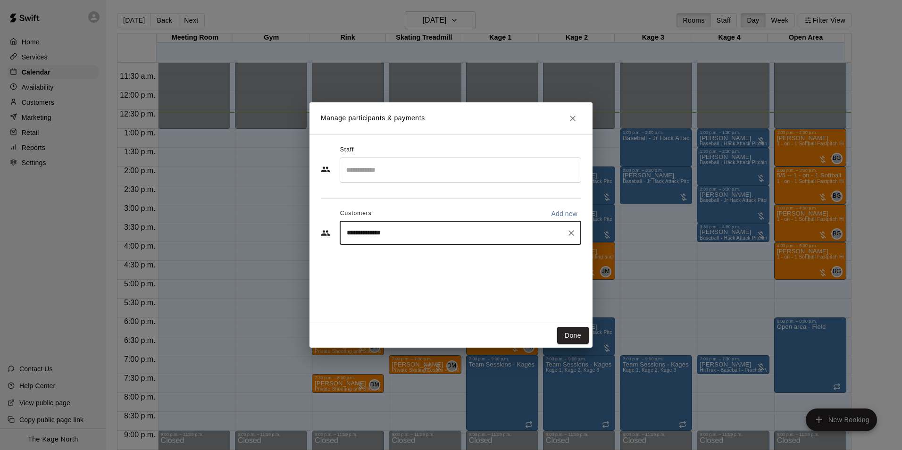
drag, startPoint x: 419, startPoint y: 232, endPoint x: 366, endPoint y: 230, distance: 52.9
click at [366, 230] on input "**********" at bounding box center [453, 232] width 219 height 9
type input "**********"
click at [562, 214] on p "Add new" at bounding box center [564, 213] width 26 height 9
select select "**"
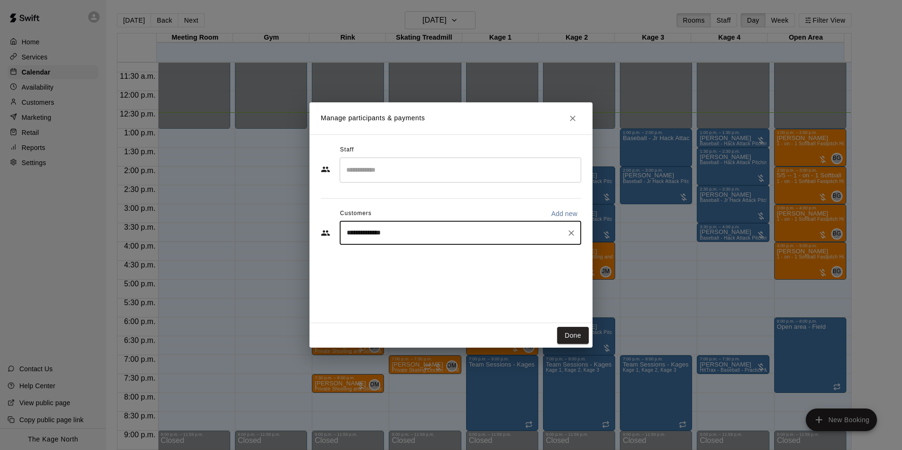
select select "**"
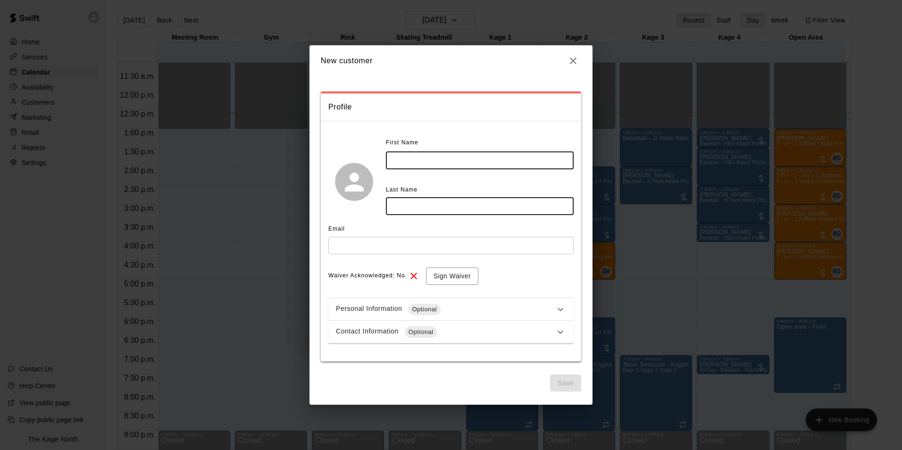
paste input "*********"
type input "*********"
click at [409, 172] on div "First Name ​ Last Name ********* ​" at bounding box center [480, 175] width 188 height 80
drag, startPoint x: 412, startPoint y: 163, endPoint x: 414, endPoint y: 157, distance: 6.6
click at [412, 163] on input "text" at bounding box center [480, 160] width 188 height 17
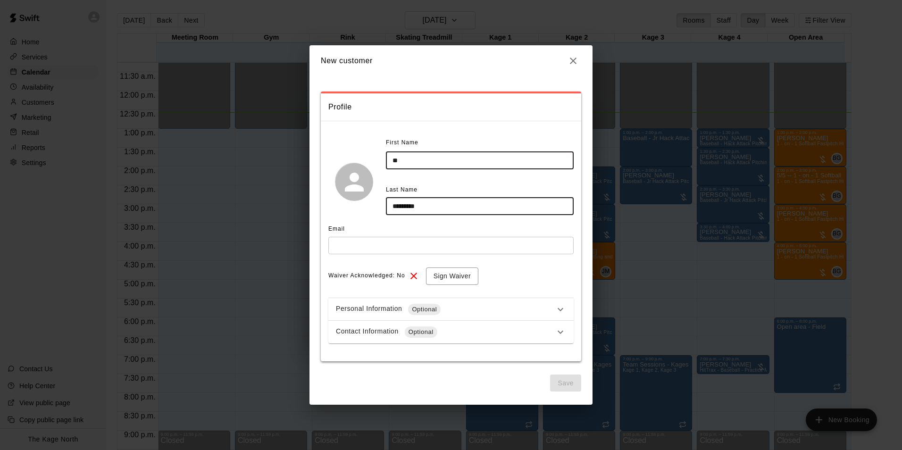
type input "*"
type input "****"
drag, startPoint x: 447, startPoint y: 205, endPoint x: 390, endPoint y: 206, distance: 56.6
click at [390, 206] on input "*********" at bounding box center [480, 206] width 188 height 17
click at [370, 241] on input "*****" at bounding box center [450, 245] width 245 height 17
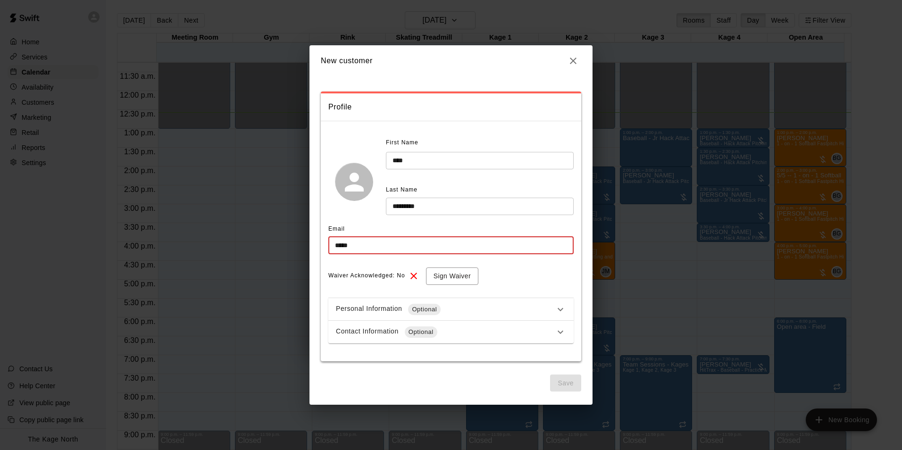
paste input "*********"
type input "**********"
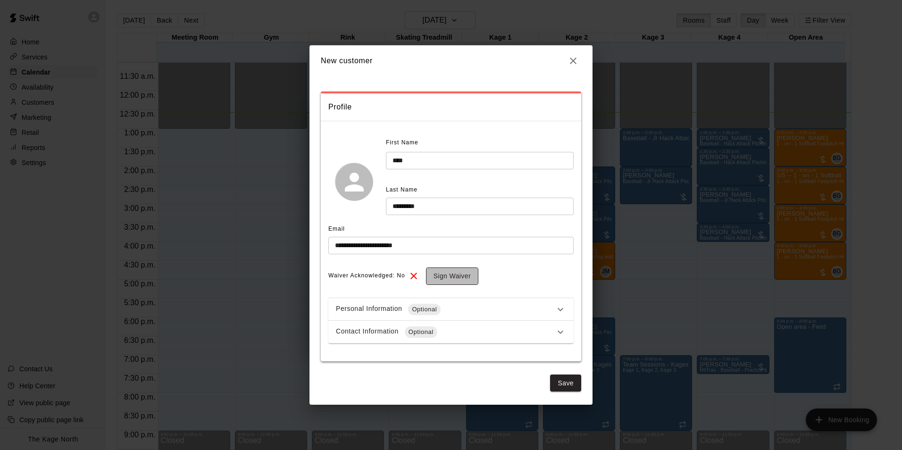
click at [453, 275] on button "Sign Waiver" at bounding box center [452, 275] width 52 height 17
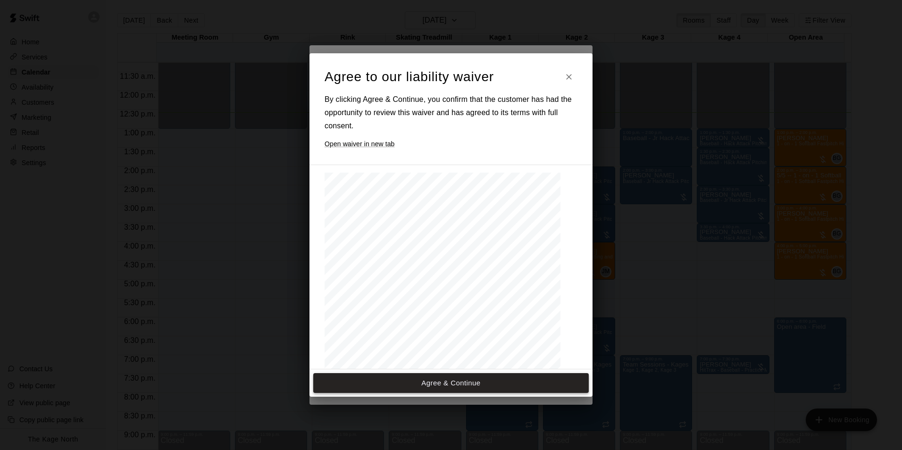
click at [499, 299] on div "The document you are trying to load requires Adobe Reader 8 or higher. You may …" at bounding box center [442, 325] width 236 height 305
click at [495, 385] on button "Agree & Continue" at bounding box center [450, 383] width 275 height 20
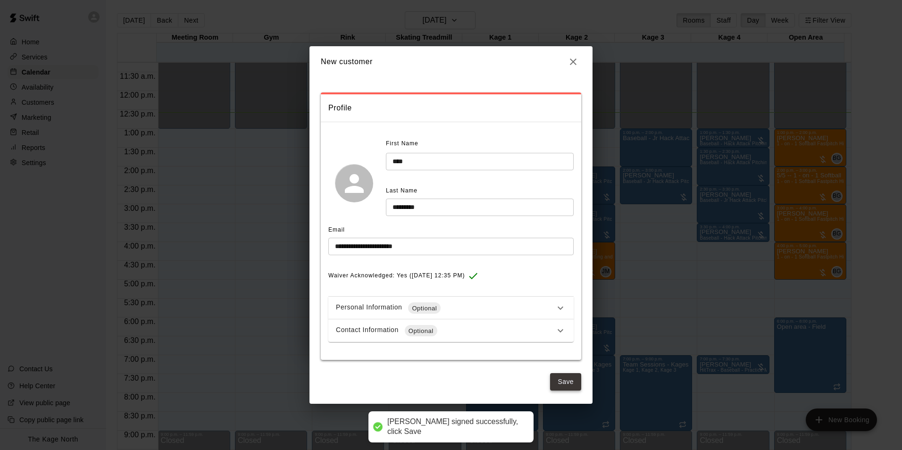
click at [566, 379] on button "Save" at bounding box center [565, 381] width 31 height 17
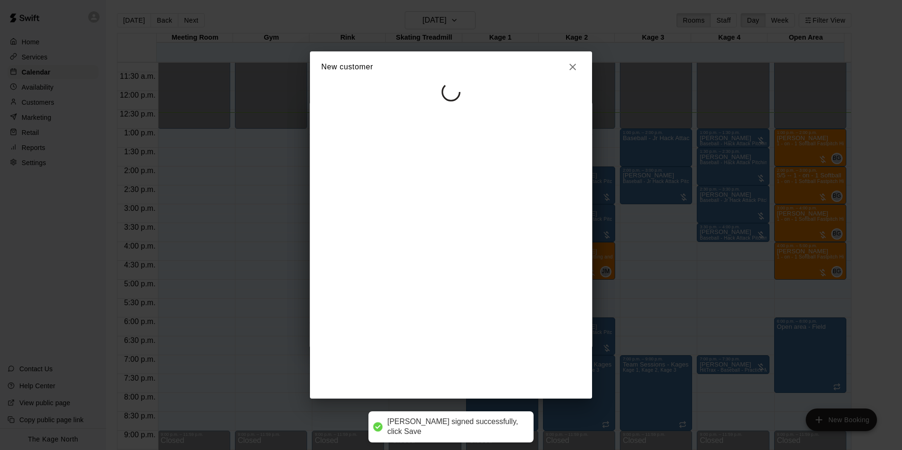
select select "**"
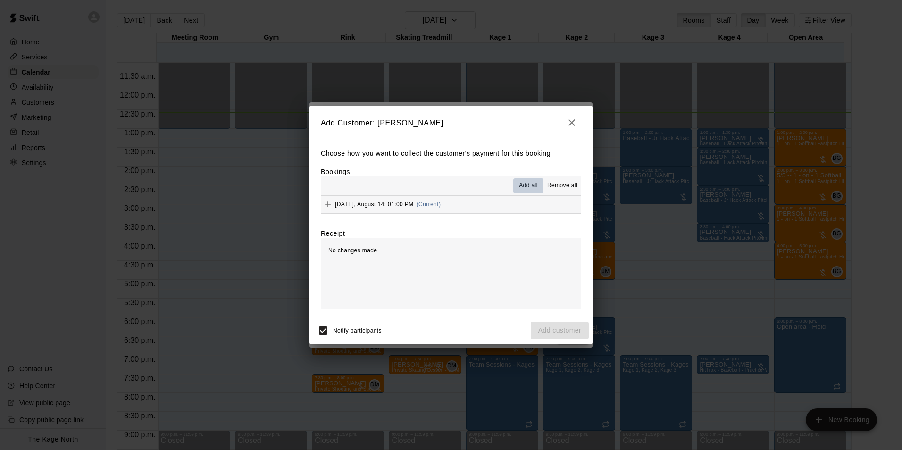
click at [533, 186] on span "Add all" at bounding box center [528, 185] width 19 height 9
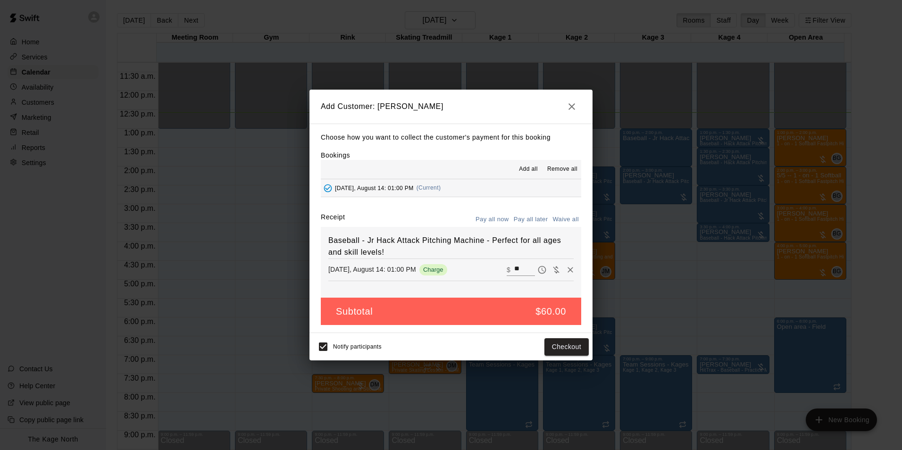
click at [537, 216] on button "Pay all later" at bounding box center [530, 219] width 39 height 15
click at [567, 348] on button "Add customer" at bounding box center [560, 346] width 58 height 17
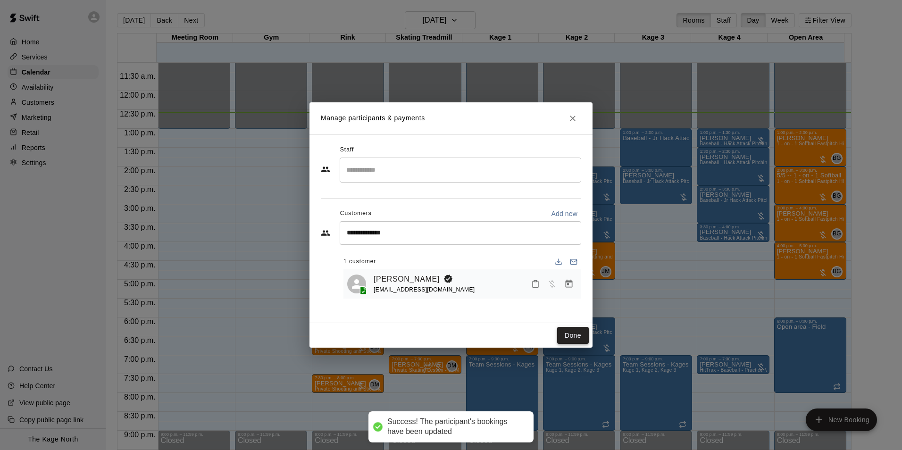
click at [566, 340] on button "Done" at bounding box center [573, 335] width 32 height 17
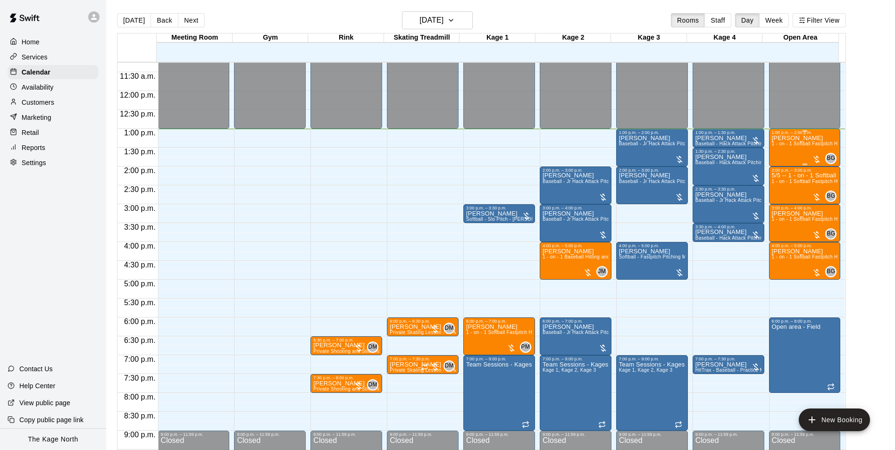
click at [783, 146] on span "1 - on - 1 Softball Fastpitch Hitting and Pitching Clinic" at bounding box center [831, 143] width 120 height 5
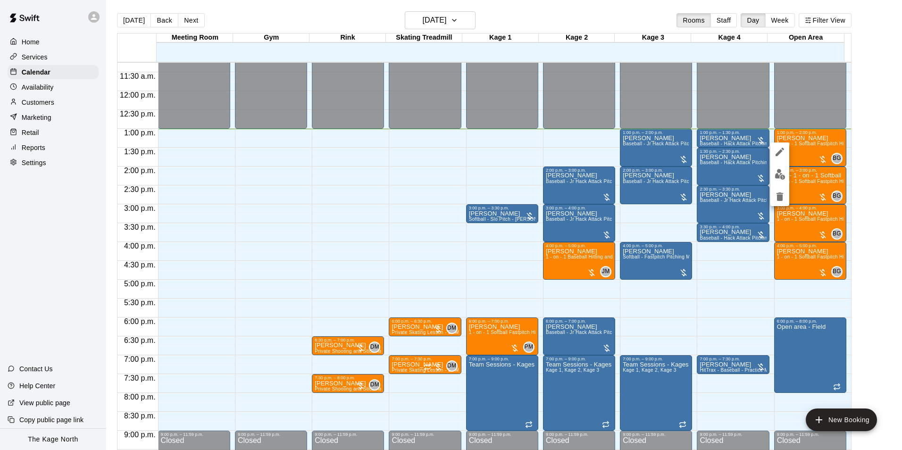
click at [860, 111] on div at bounding box center [451, 225] width 902 height 450
